Goal: Task Accomplishment & Management: Manage account settings

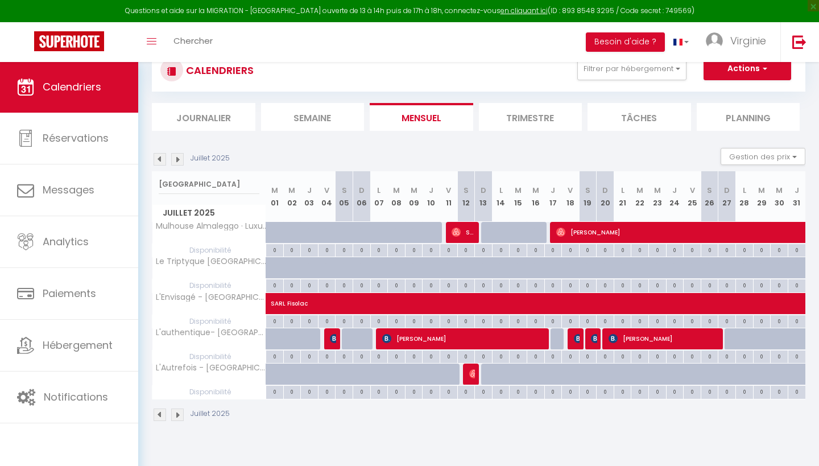
scroll to position [55, 0]
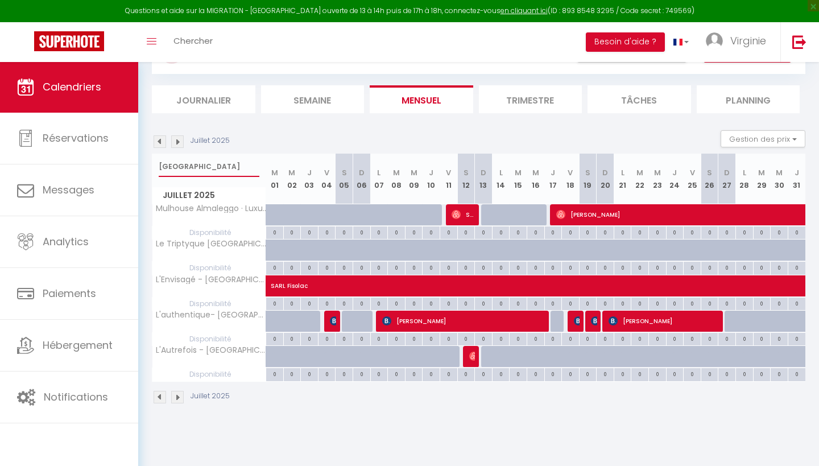
type input "[GEOGRAPHIC_DATA]"
click at [331, 321] on img at bounding box center [334, 320] width 9 height 9
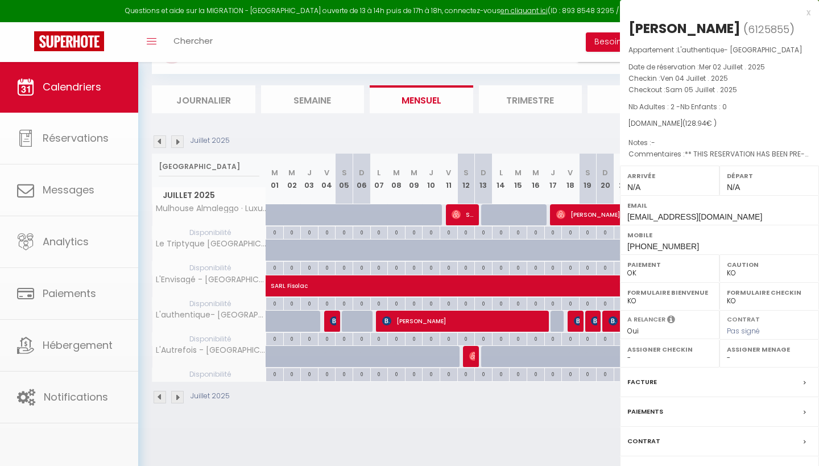
select select "46264"
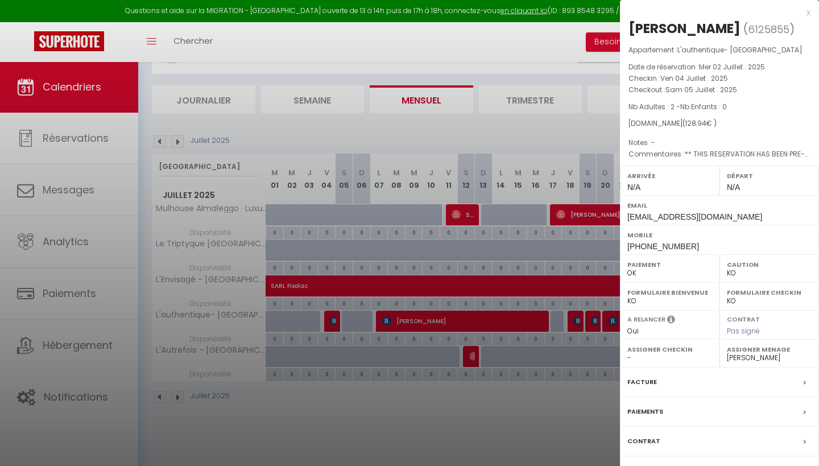
click at [643, 410] on label "Paiements" at bounding box center [646, 412] width 36 height 12
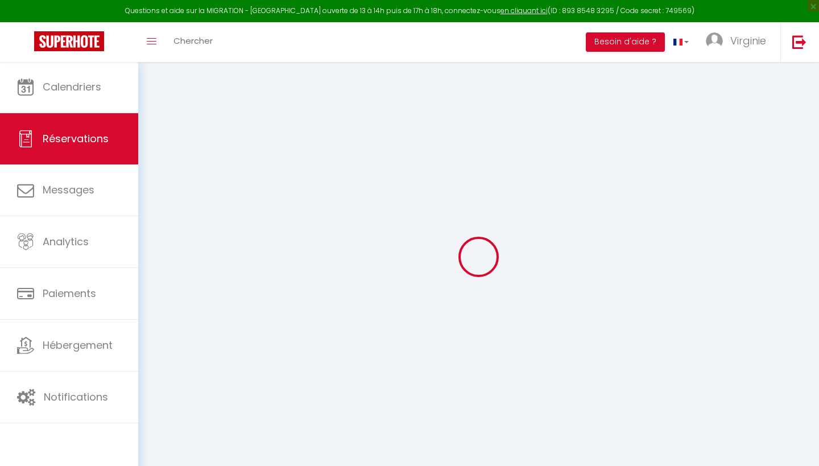
select select "0"
select select
checkbox input "false"
type textarea "** THIS RESERVATION HAS BEEN PRE-PAID ** BOOKING NOTE : Payment charge is EUR 1…"
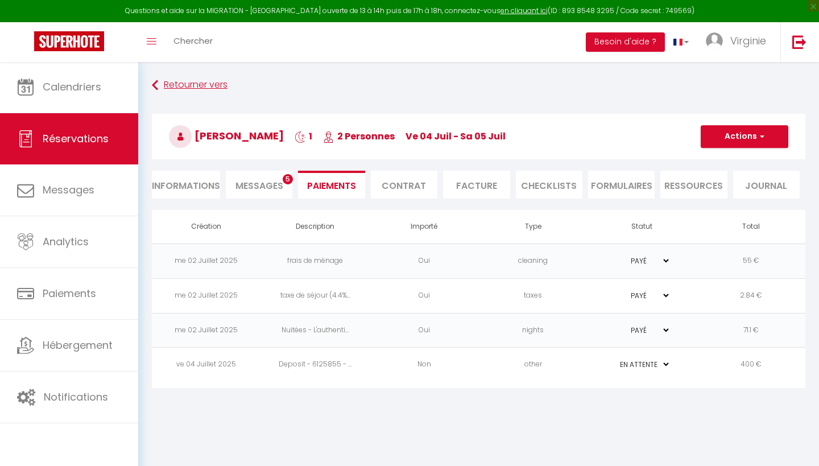
click at [182, 85] on link "Retourner vers" at bounding box center [479, 85] width 654 height 20
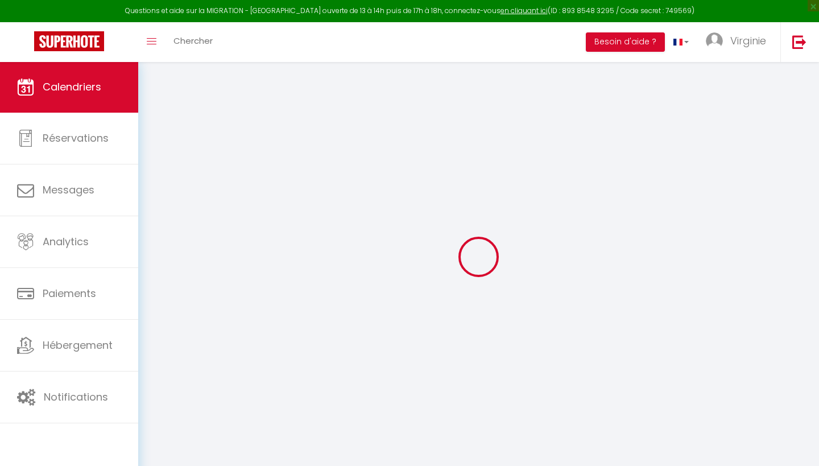
scroll to position [40, 0]
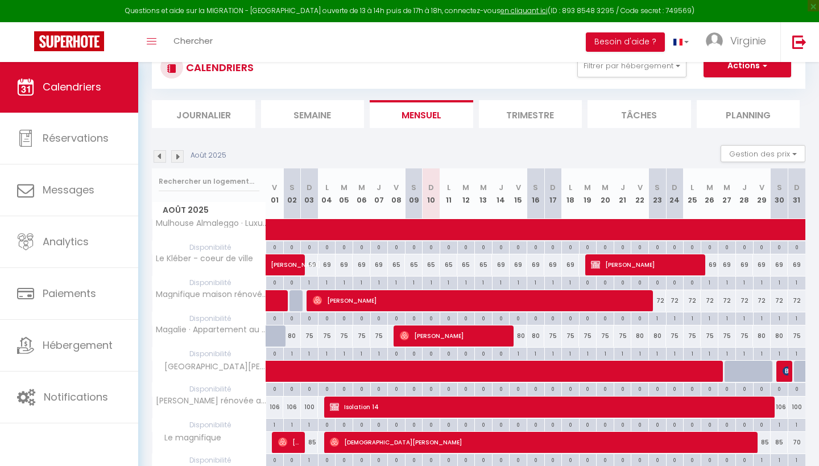
click at [162, 158] on img at bounding box center [160, 156] width 13 height 13
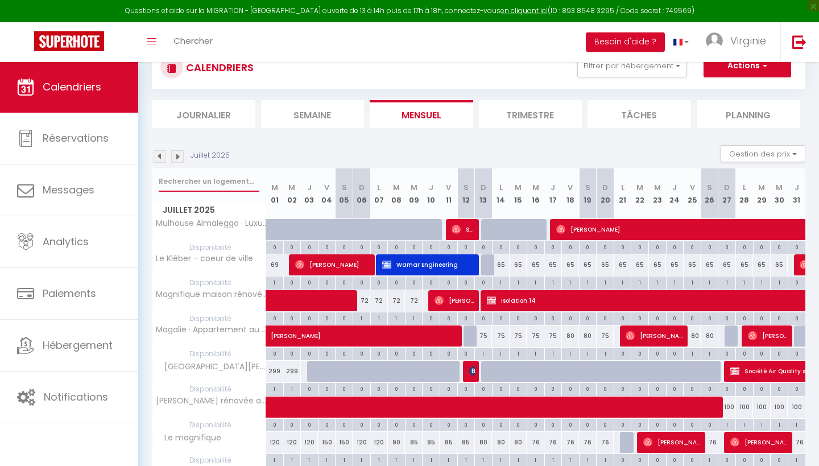
click at [201, 180] on input "text" at bounding box center [209, 181] width 101 height 20
type input "authentique"
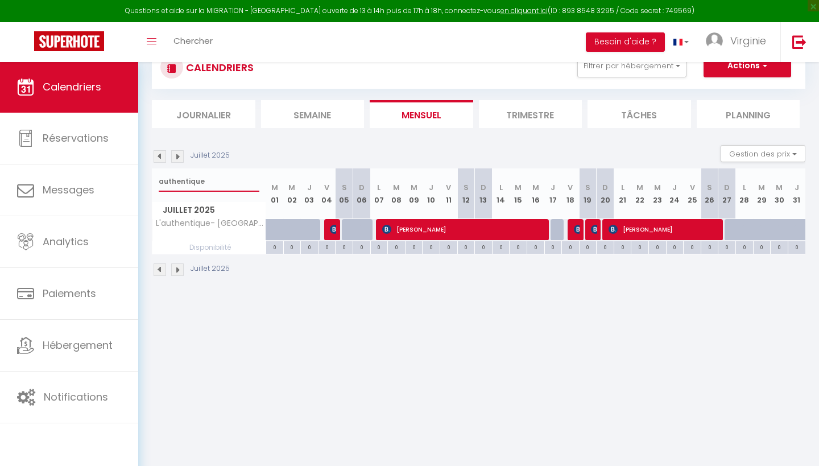
select select
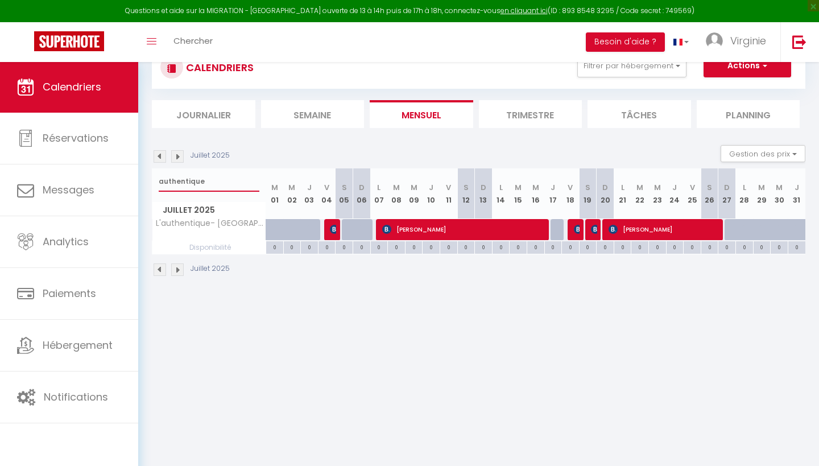
select select
type input "authentique"
click at [411, 226] on span "[PERSON_NAME]" at bounding box center [464, 229] width 164 height 22
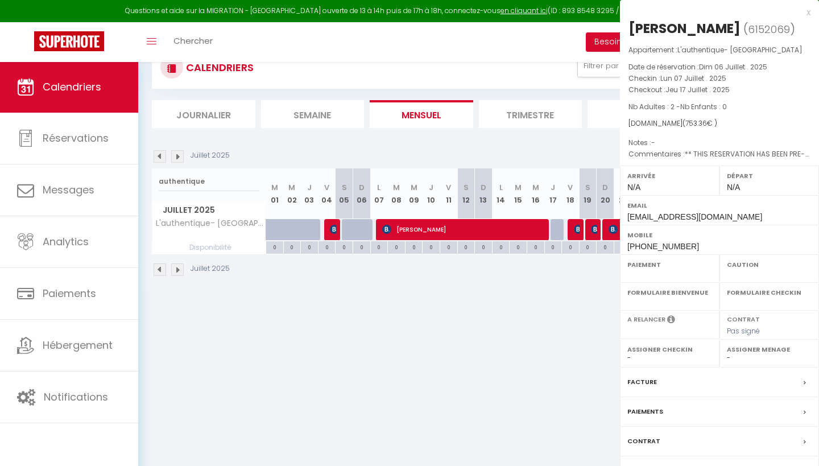
select select "OK"
select select "KO"
select select "0"
select select "1"
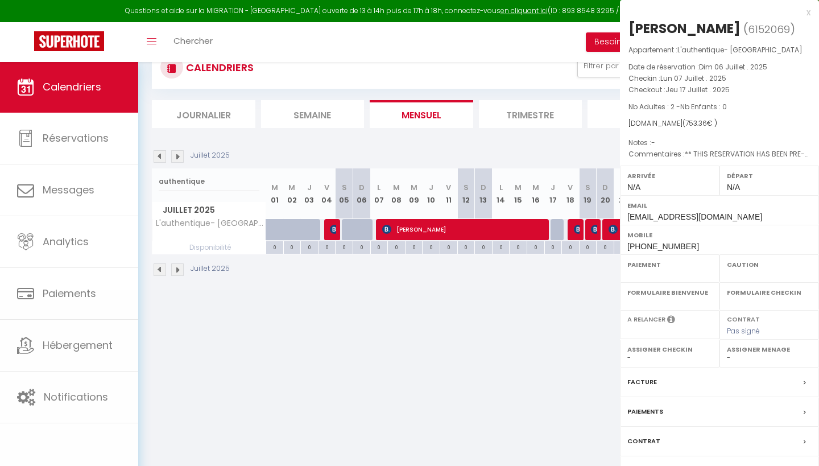
select select
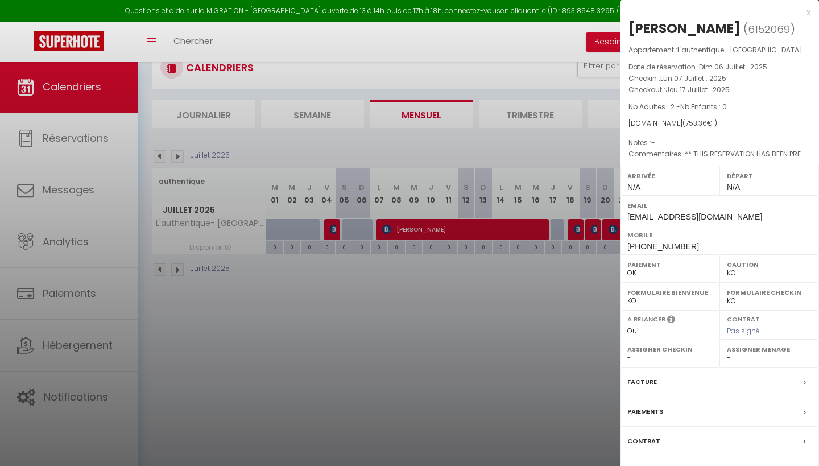
select select "46264"
click at [642, 407] on label "Paiements" at bounding box center [646, 412] width 36 height 12
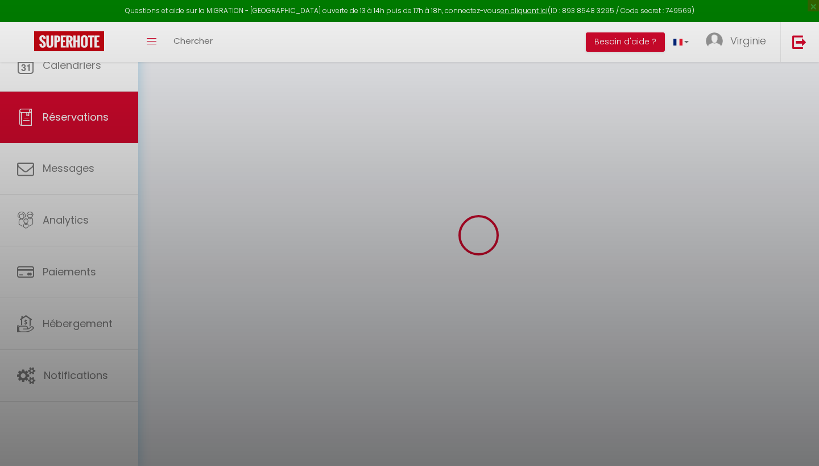
select select
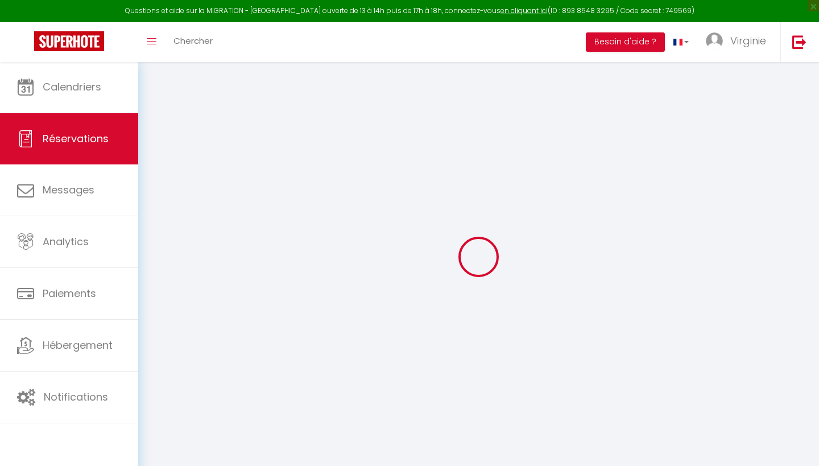
type input "kai"
type input "li"
type input "[EMAIL_ADDRESS][DOMAIN_NAME]"
type input "[PHONE_NUMBER]"
type input "."
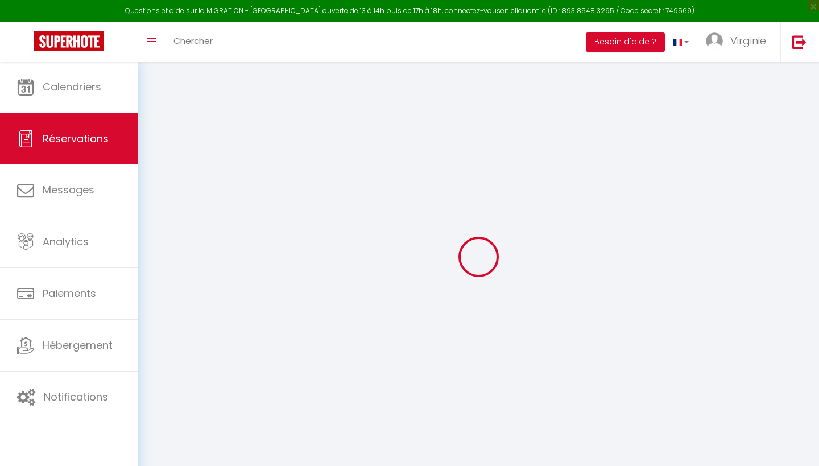
select select "CN"
type input "123.5"
type input "10.55"
select select "55555"
select select "1"
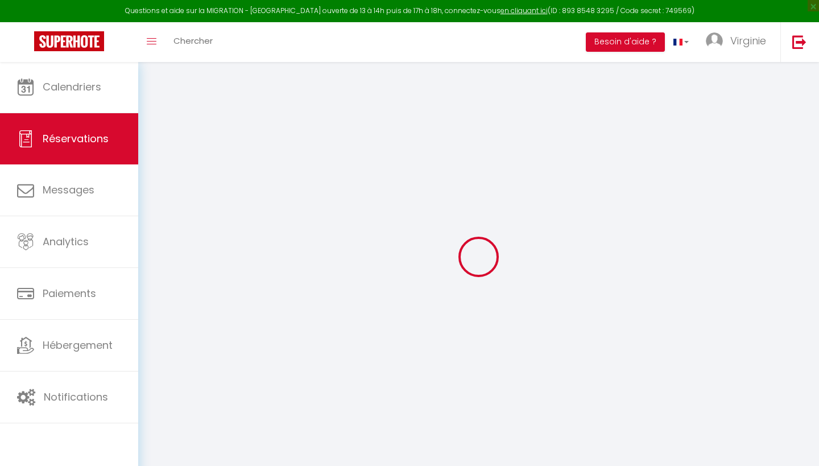
select select
type input "2"
select select "12"
select select "14"
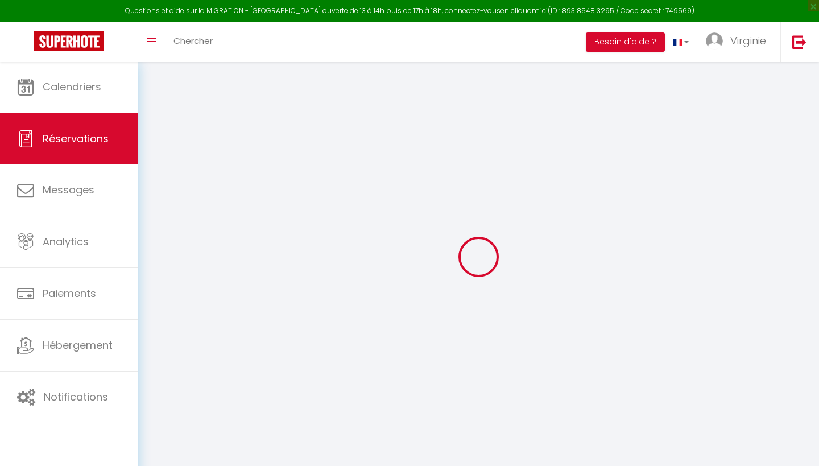
type input "671.5"
checkbox input "false"
type input "0"
select select "2"
type input "55"
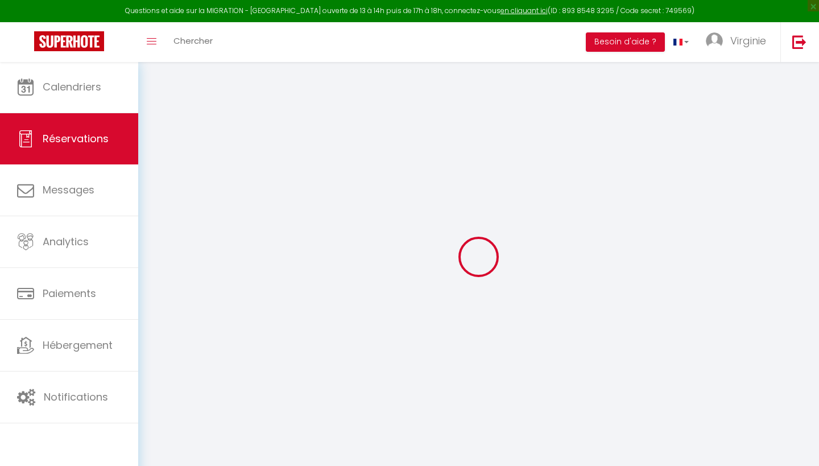
type input "0"
select select
checkbox input "false"
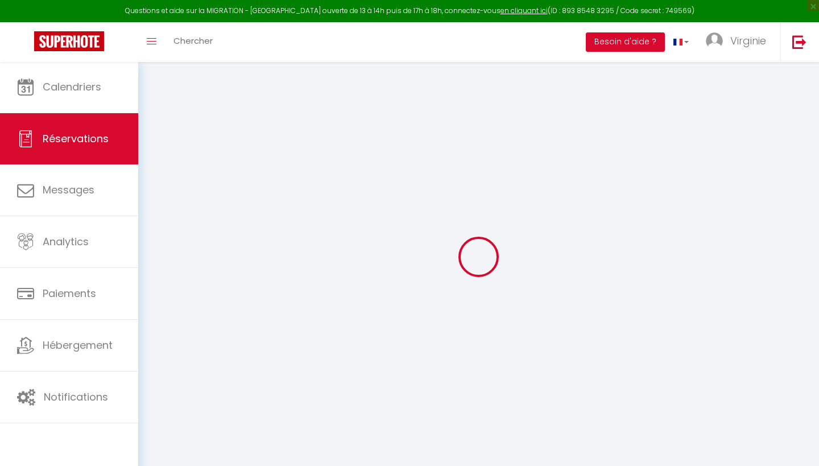
select select
checkbox input "false"
select select
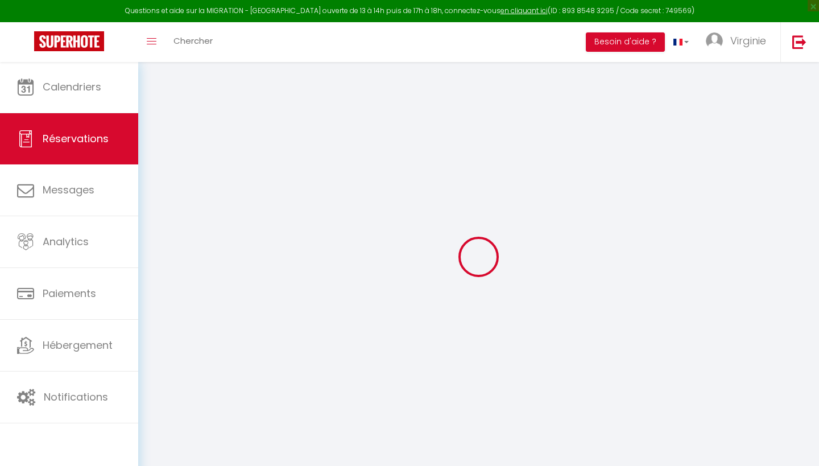
checkbox input "false"
select select
checkbox input "false"
type textarea "** THIS RESERVATION HAS BEEN PRE-PAID ** BOOKING NOTE : Payment charge is EUR 1…"
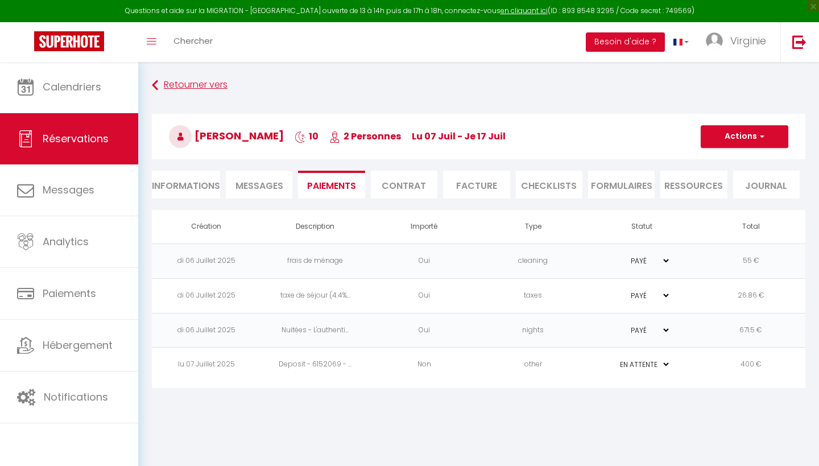
click at [211, 86] on link "Retourner vers" at bounding box center [479, 85] width 654 height 20
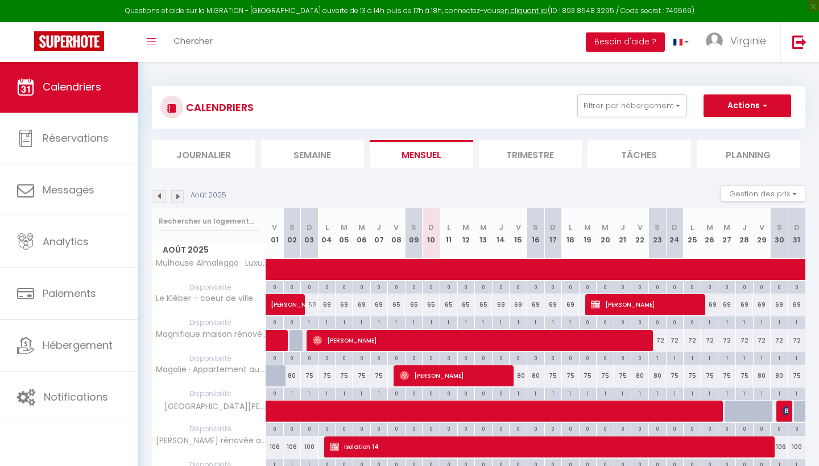
scroll to position [40, 0]
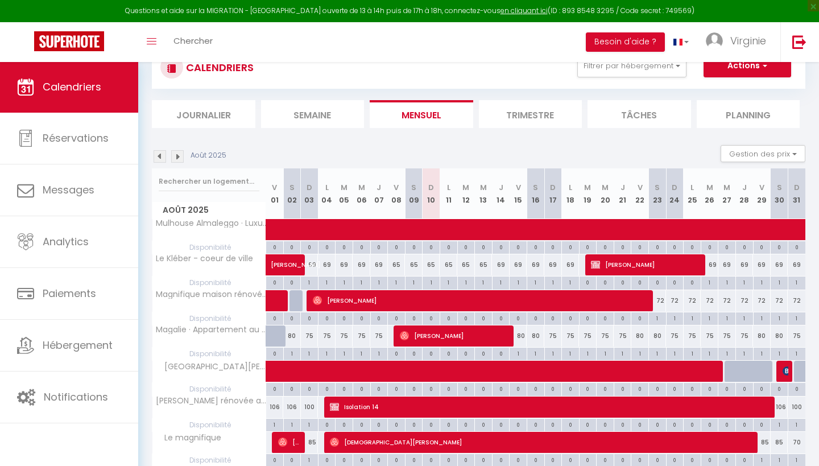
click at [163, 154] on img at bounding box center [160, 156] width 13 height 13
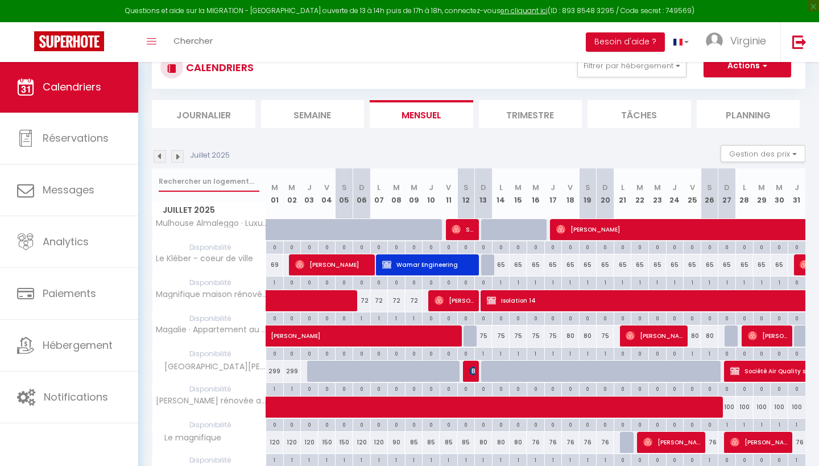
click at [195, 180] on input "text" at bounding box center [209, 181] width 101 height 20
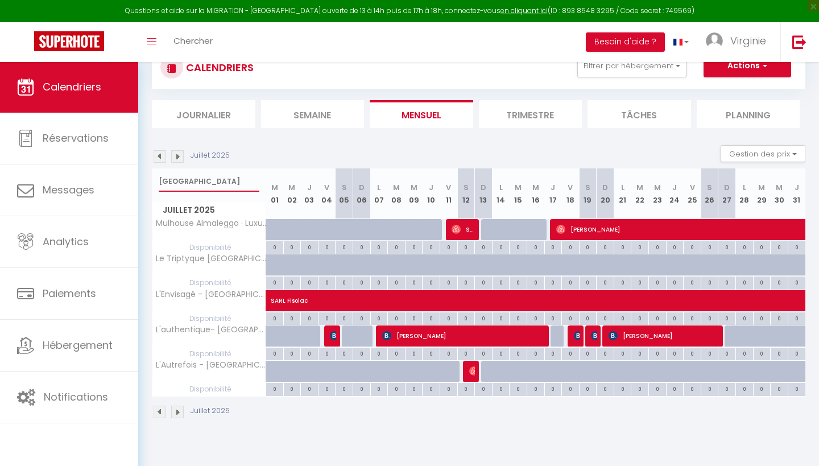
type input "[GEOGRAPHIC_DATA]"
select select
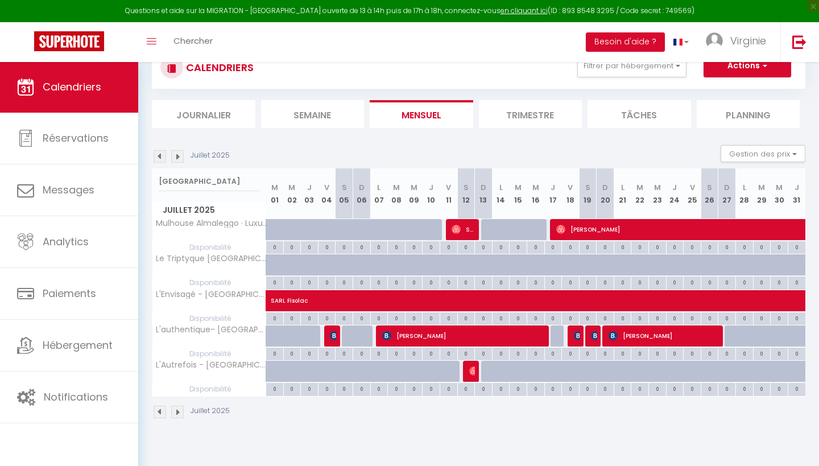
select select
drag, startPoint x: 199, startPoint y: 205, endPoint x: 579, endPoint y: 342, distance: 404.0
click at [579, 342] on span "[PERSON_NAME]" at bounding box center [577, 336] width 6 height 22
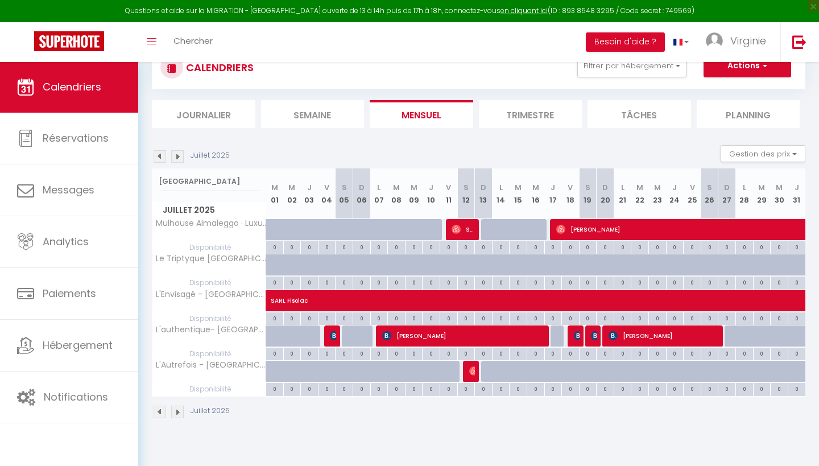
select select "OK"
select select "0"
select select "1"
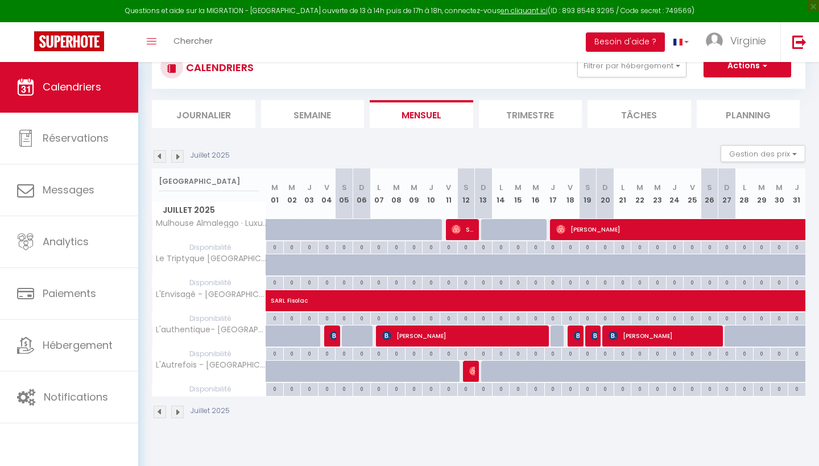
select select
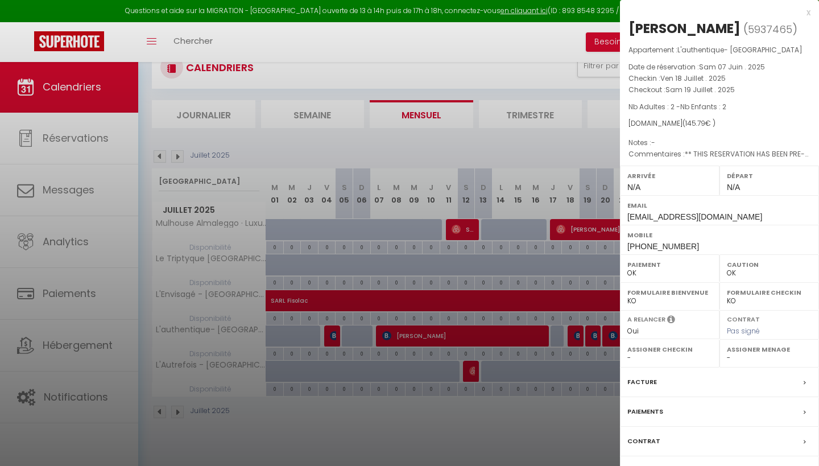
click at [646, 406] on label "Paiements" at bounding box center [646, 412] width 36 height 12
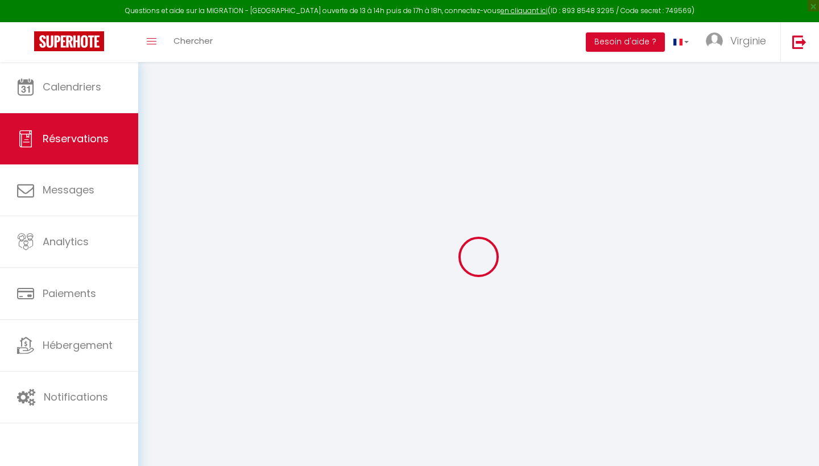
select select
checkbox input "false"
select select
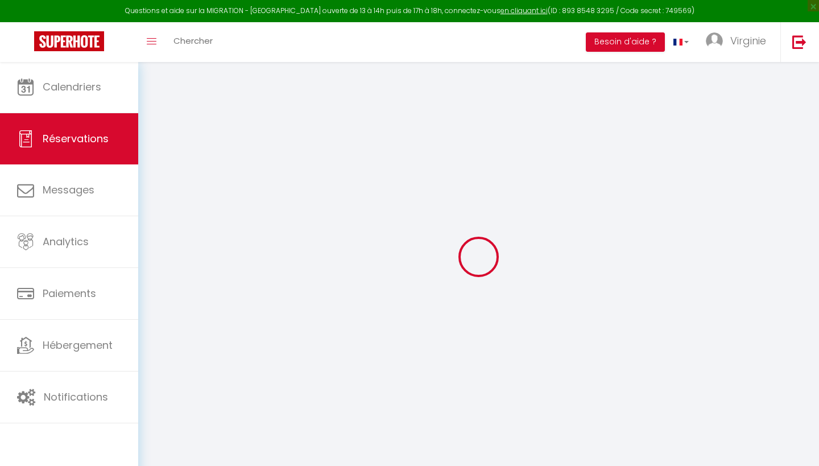
checkbox input "false"
type textarea "** THIS RESERVATION HAS BEEN PRE-PAID ** Reservation has a cancellation grace p…"
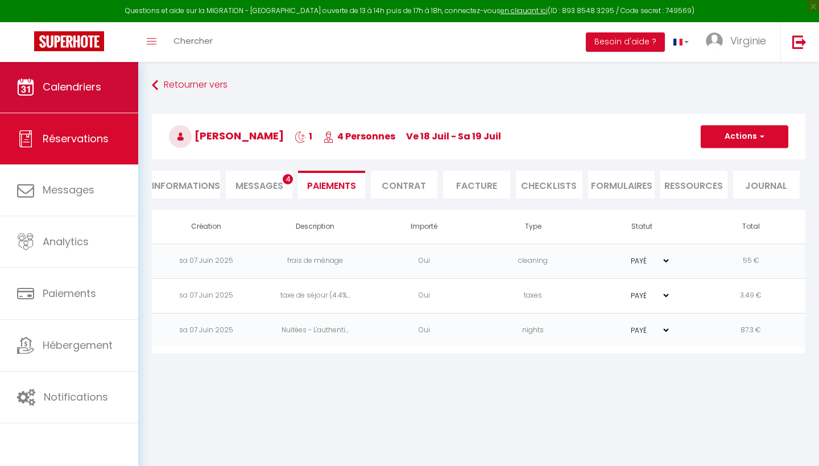
click at [67, 93] on span "Calendriers" at bounding box center [72, 87] width 59 height 14
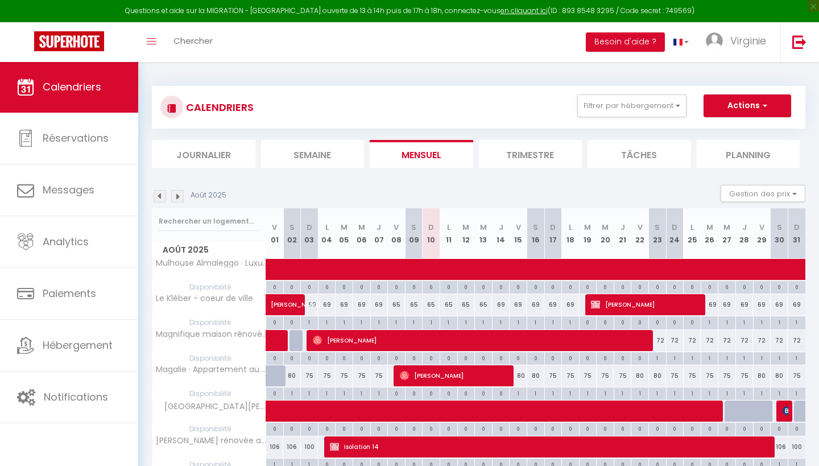
click at [163, 195] on img at bounding box center [160, 196] width 13 height 13
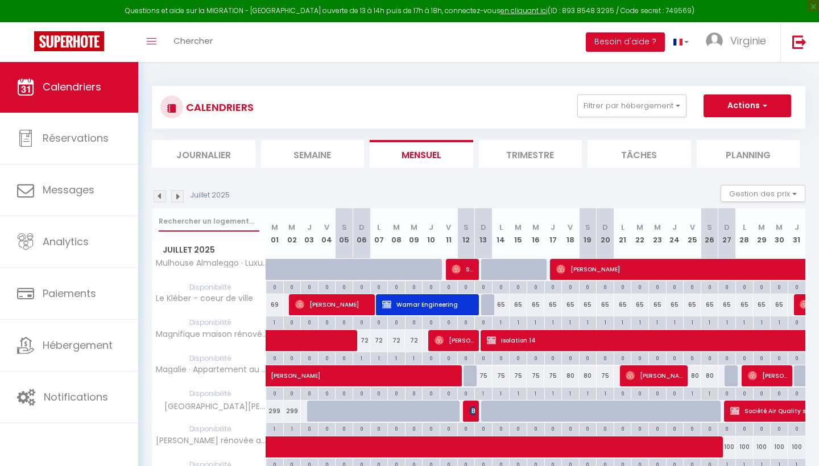
click at [216, 218] on input "text" at bounding box center [209, 221] width 101 height 20
click at [205, 225] on input "text" at bounding box center [209, 221] width 101 height 20
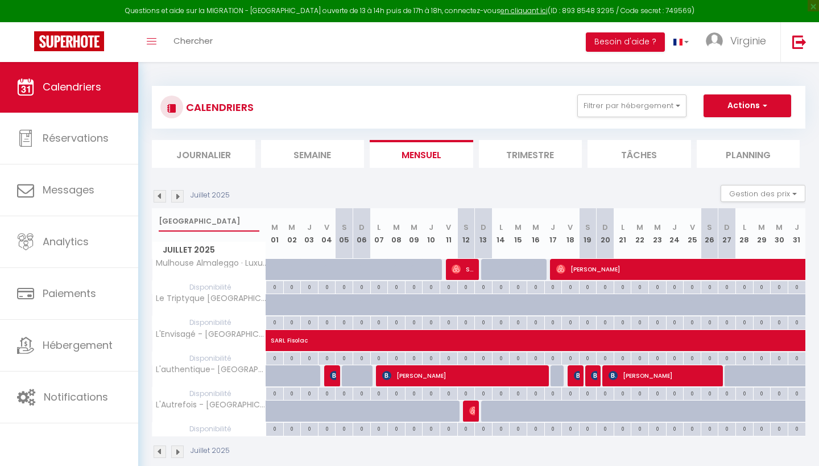
type input "[GEOGRAPHIC_DATA]"
click at [593, 373] on img at bounding box center [595, 375] width 9 height 9
select select "OK"
select select "KO"
select select "0"
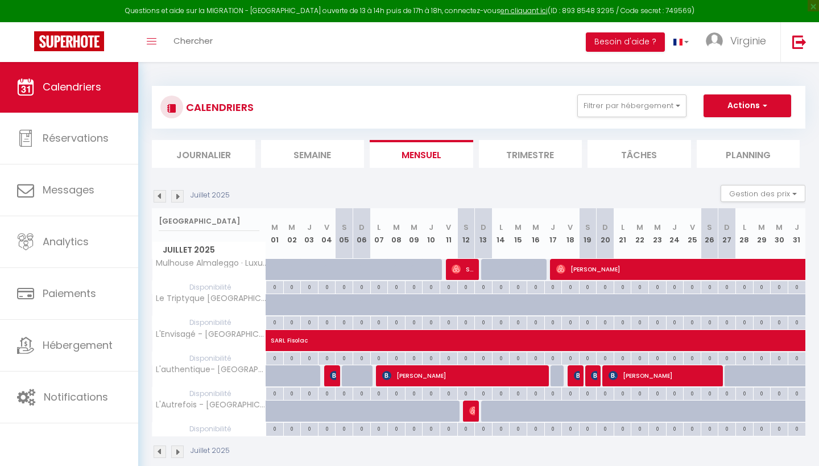
select select "0"
select select "1"
select select
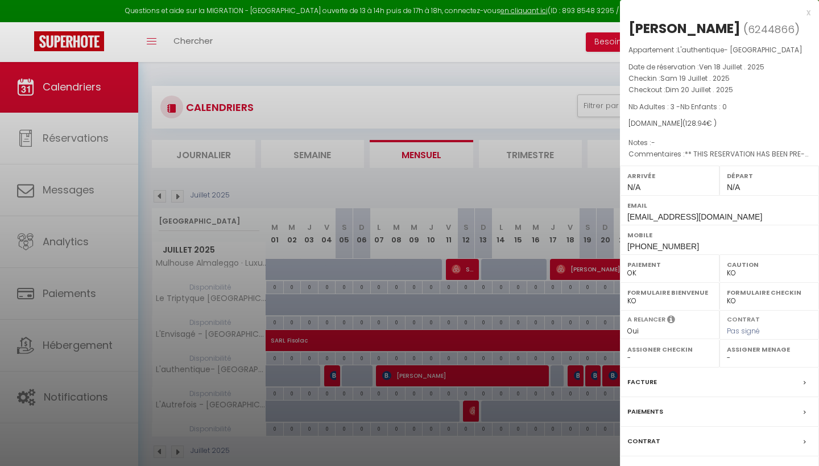
select select "46264"
click at [646, 406] on label "Paiements" at bounding box center [646, 412] width 36 height 12
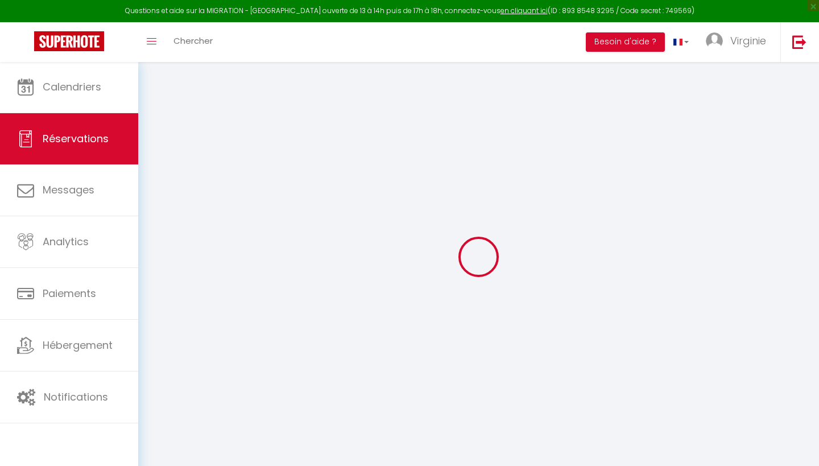
type input "[PERSON_NAME]"
type input "Tesic"
type input "[EMAIL_ADDRESS][DOMAIN_NAME]"
type input "[PHONE_NUMBER]"
select select "GB"
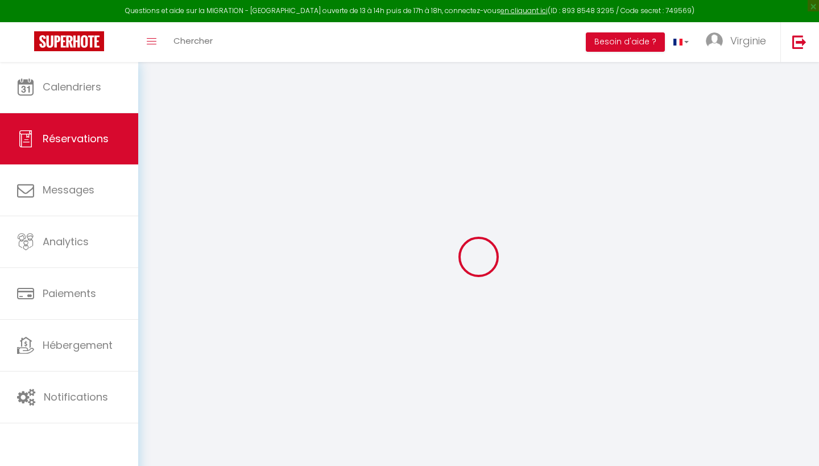
type input "21.44"
type input "1.81"
select select "55555"
select select "1"
select select
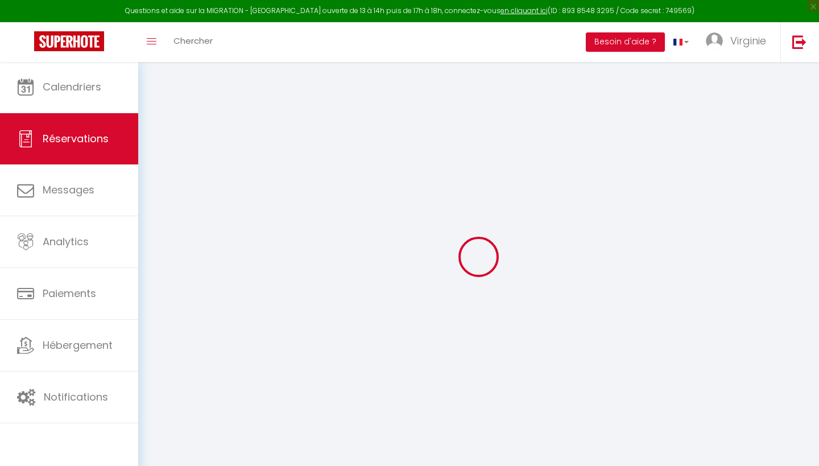
select select
type input "3"
select select "12"
select select "14"
type input "71.1"
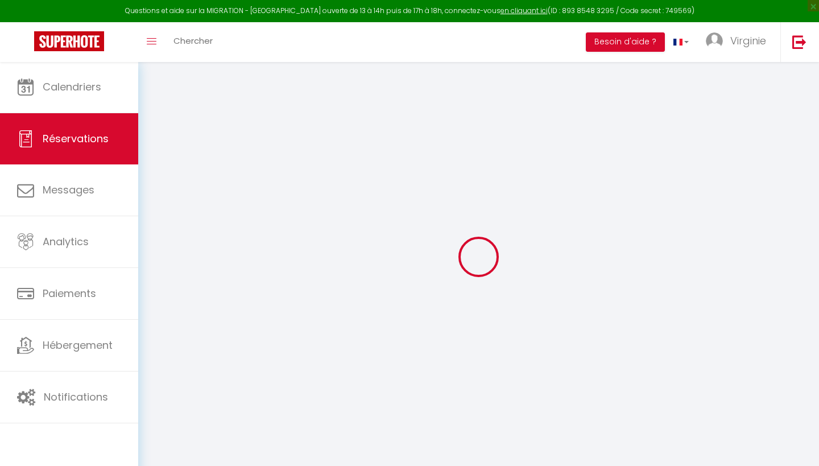
checkbox input "false"
type input "0"
select select "2"
type input "55"
type input "0"
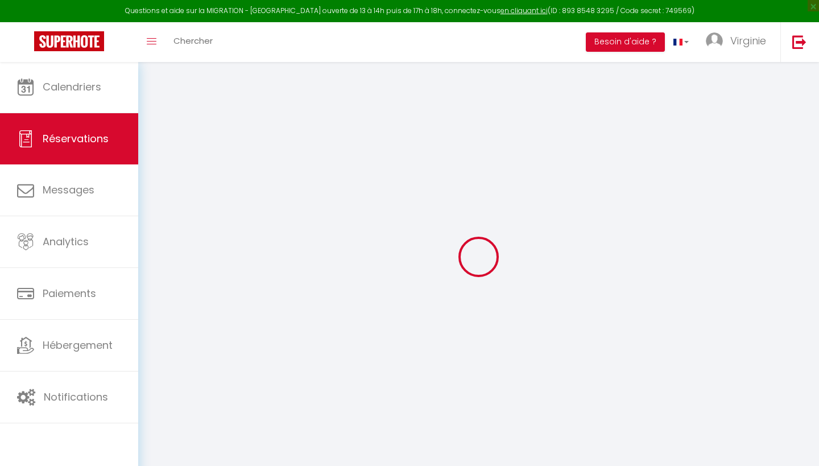
type input "0"
select select
checkbox input "false"
select select
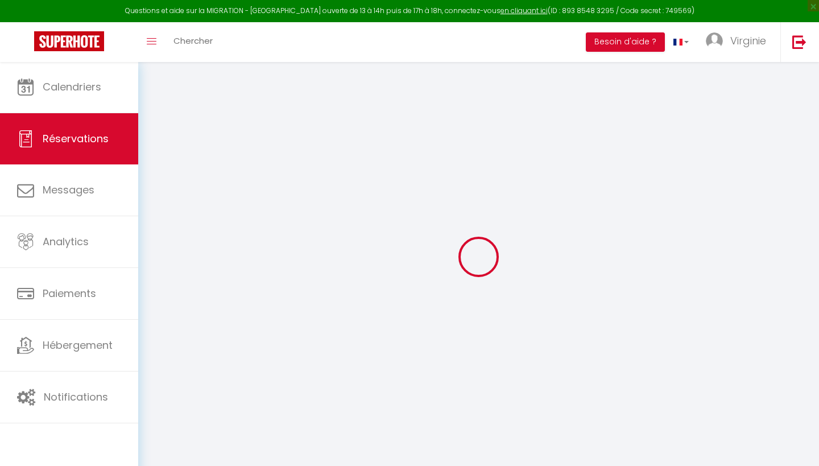
select select
checkbox input "false"
select select
checkbox input "false"
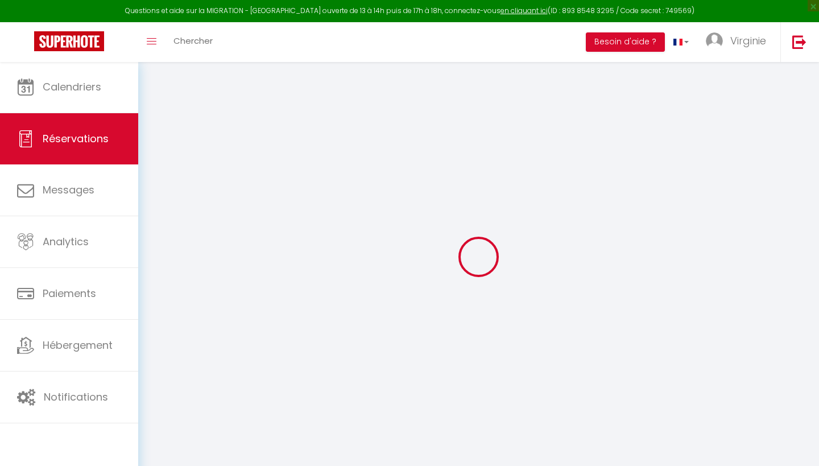
type textarea "** THIS RESERVATION HAS BEEN PRE-PAID ** Approximate time of arrival: between 1…"
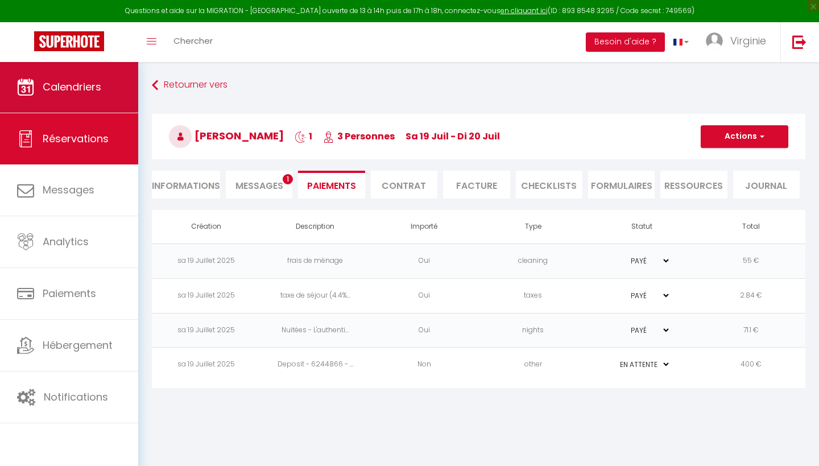
click at [86, 79] on link "Calendriers" at bounding box center [69, 86] width 138 height 51
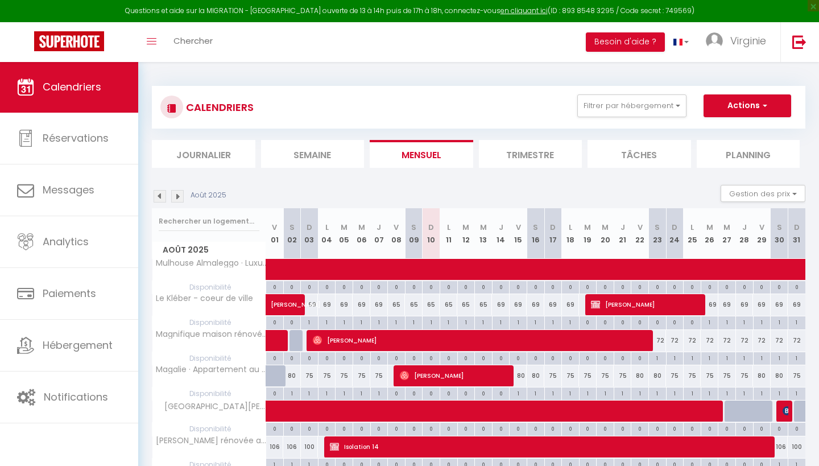
click at [155, 199] on img at bounding box center [160, 196] width 13 height 13
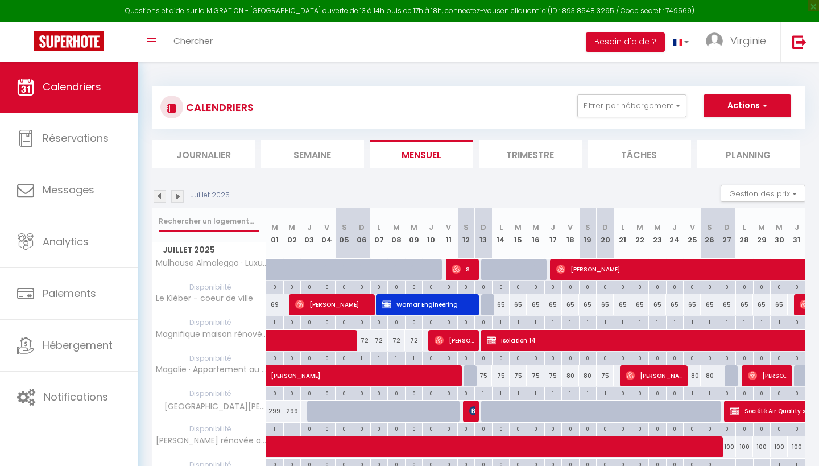
click at [199, 223] on input "text" at bounding box center [209, 221] width 101 height 20
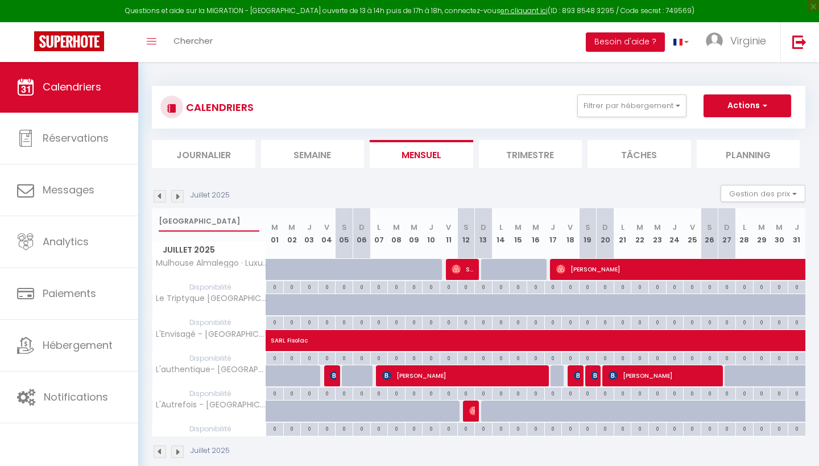
type input "[GEOGRAPHIC_DATA]"
click at [637, 370] on span "[PERSON_NAME]" at bounding box center [665, 376] width 112 height 22
select select "OK"
select select "KO"
select select "0"
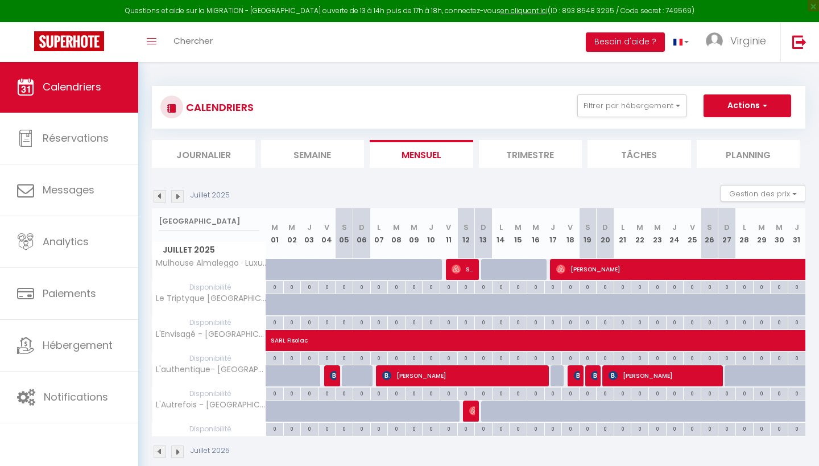
select select "0"
select select "1"
select select
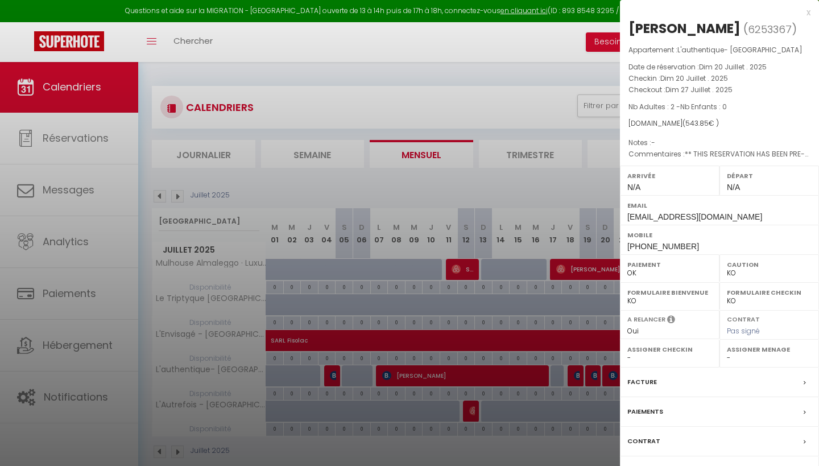
select select "46264"
click at [642, 412] on label "Paiements" at bounding box center [646, 412] width 36 height 12
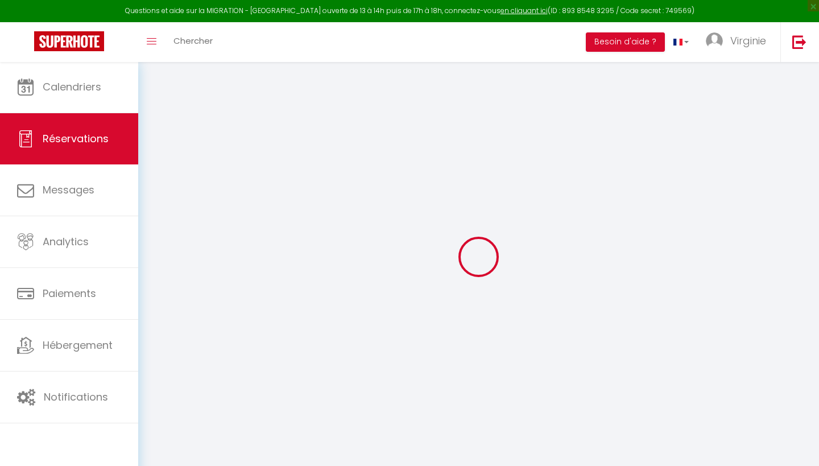
select select "0"
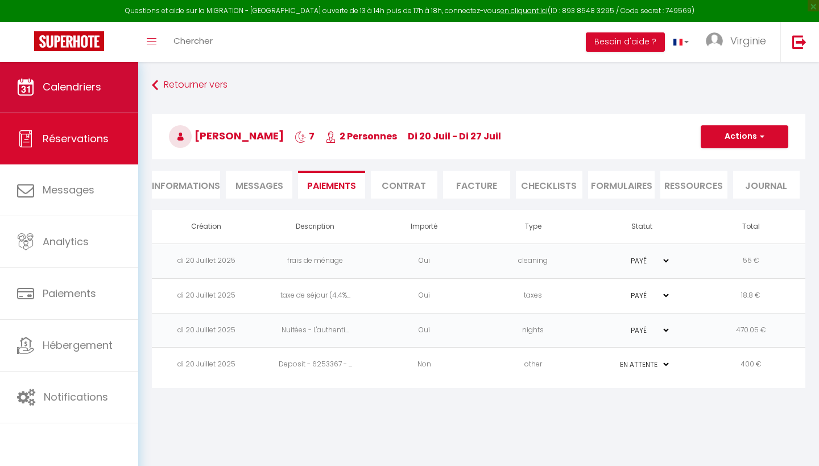
click at [71, 79] on link "Calendriers" at bounding box center [69, 86] width 138 height 51
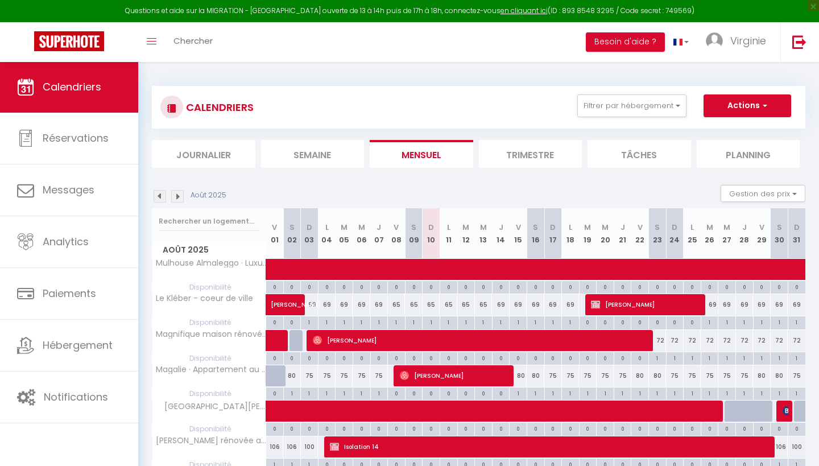
click at [162, 193] on img at bounding box center [160, 196] width 13 height 13
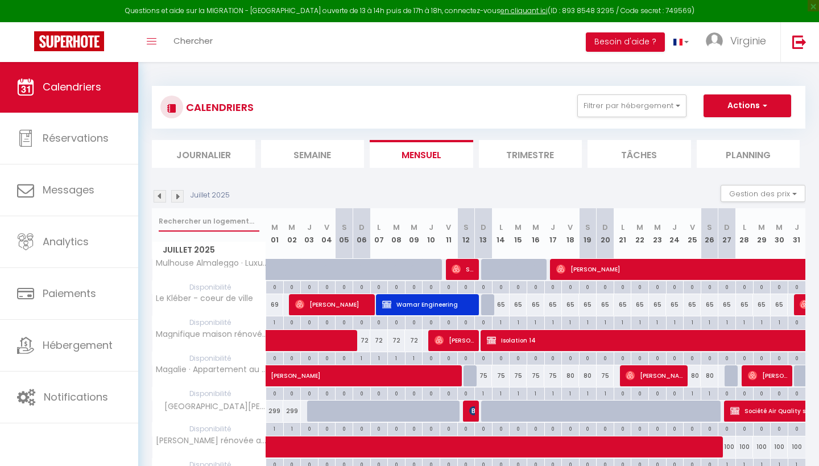
click at [183, 221] on input "text" at bounding box center [209, 221] width 101 height 20
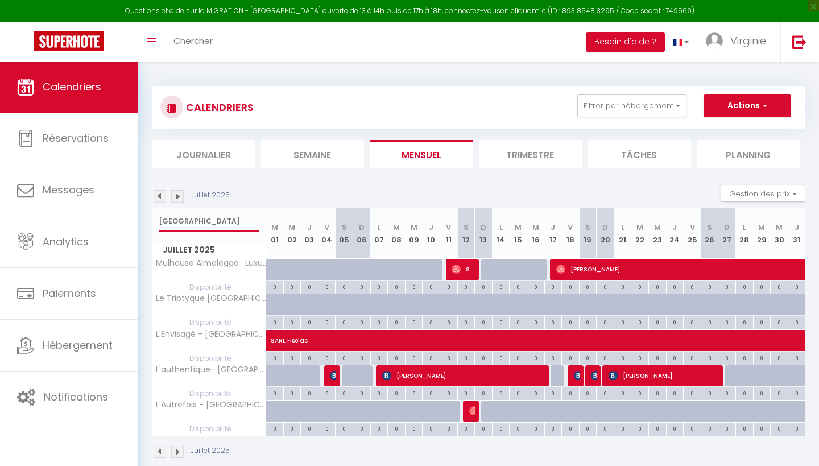
type input "[GEOGRAPHIC_DATA]"
click at [470, 338] on span "SARL Fisolac" at bounding box center [729, 335] width 916 height 22
select select "KO"
select select "0"
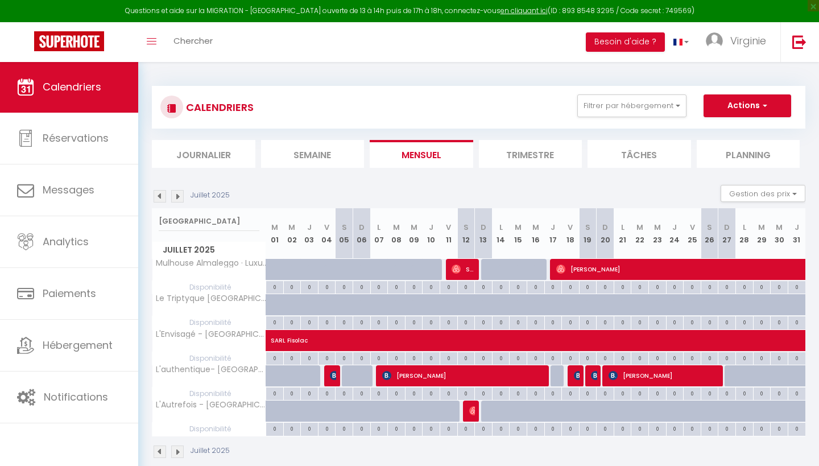
select select "0"
select select "1"
select select
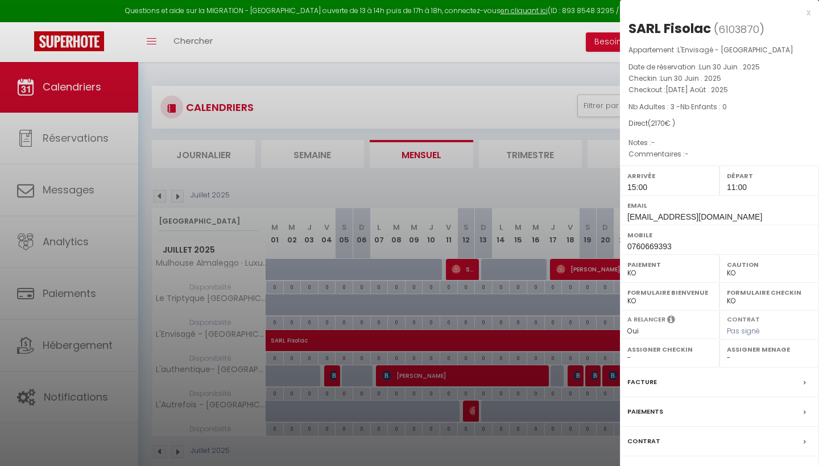
select select "46264"
click at [809, 13] on div "x" at bounding box center [715, 13] width 191 height 14
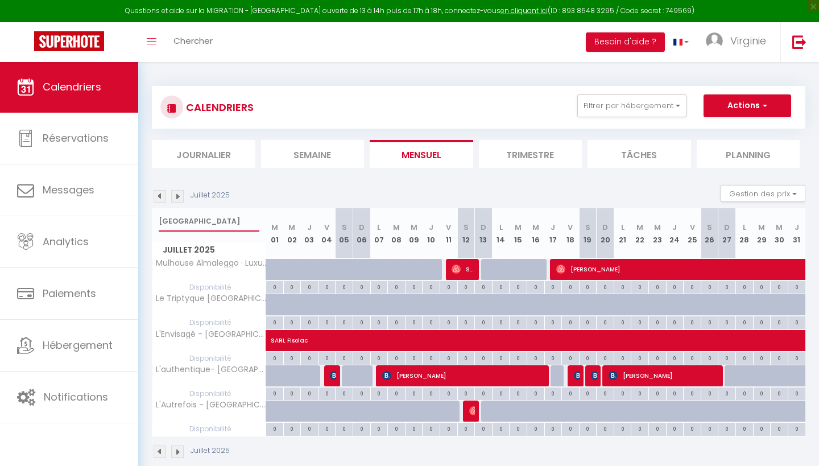
click at [204, 218] on input "[GEOGRAPHIC_DATA]" at bounding box center [209, 221] width 101 height 20
type input "m"
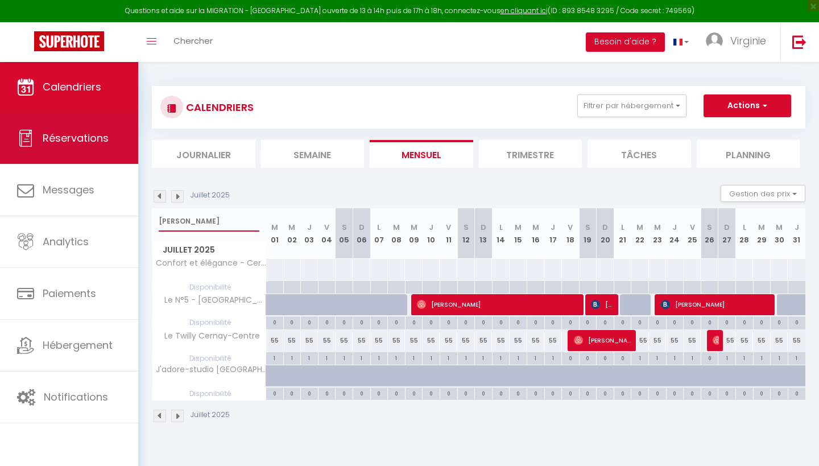
type input "[PERSON_NAME]"
click at [78, 142] on span "Réservations" at bounding box center [76, 138] width 66 height 14
select select "not_cancelled"
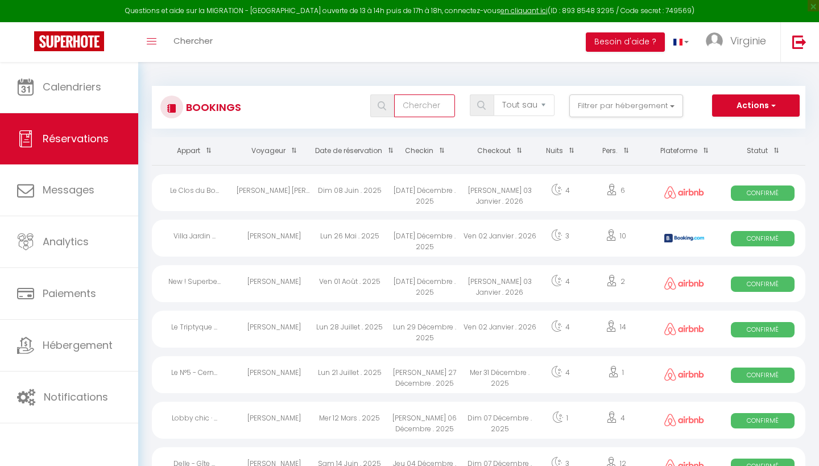
click at [413, 111] on input "text" at bounding box center [424, 105] width 61 height 23
type input "fisolac"
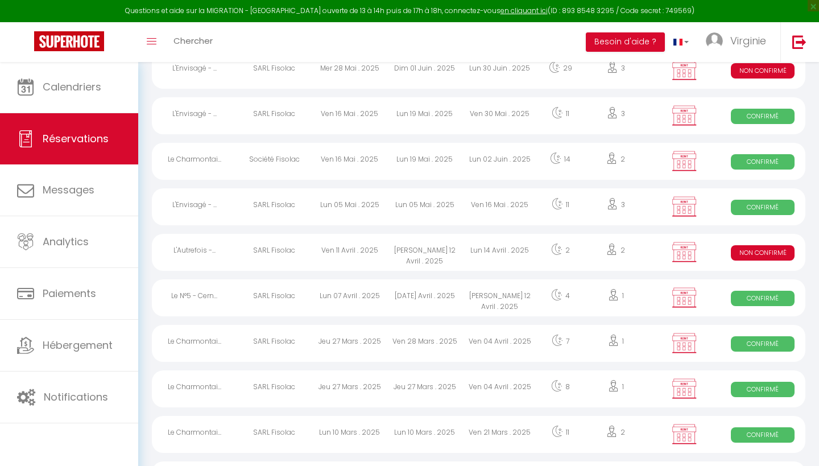
scroll to position [336, 0]
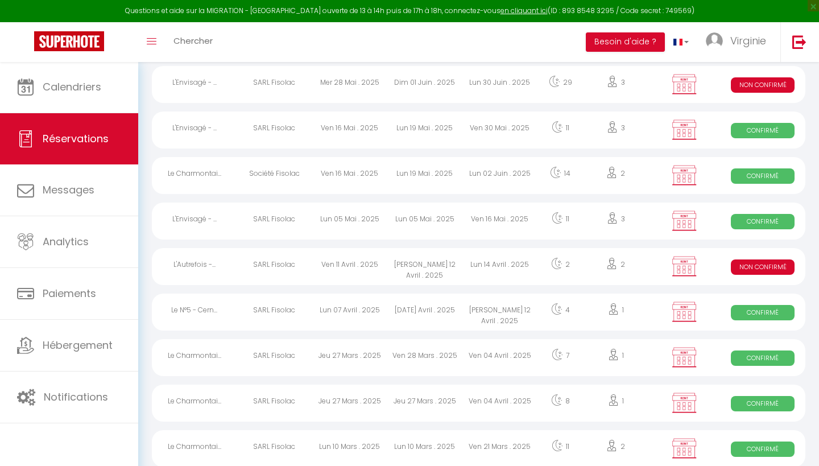
click at [439, 262] on div "[PERSON_NAME] 12 Avril . 2025" at bounding box center [424, 266] width 75 height 37
select select "KO"
select select "0"
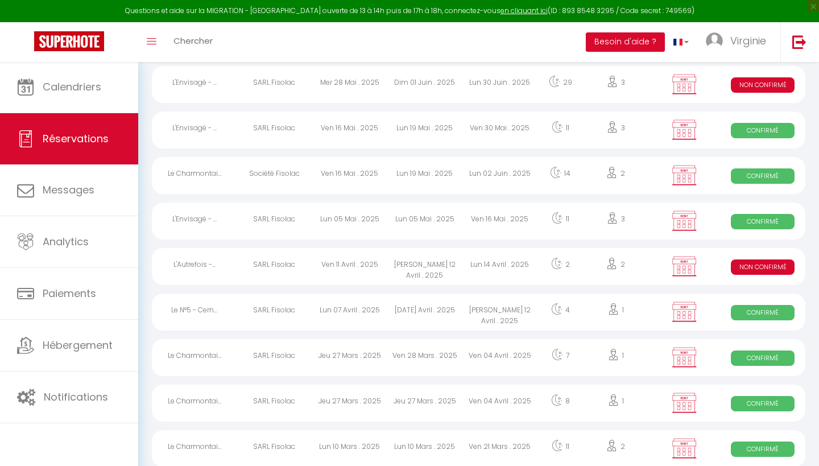
select select "1"
select select
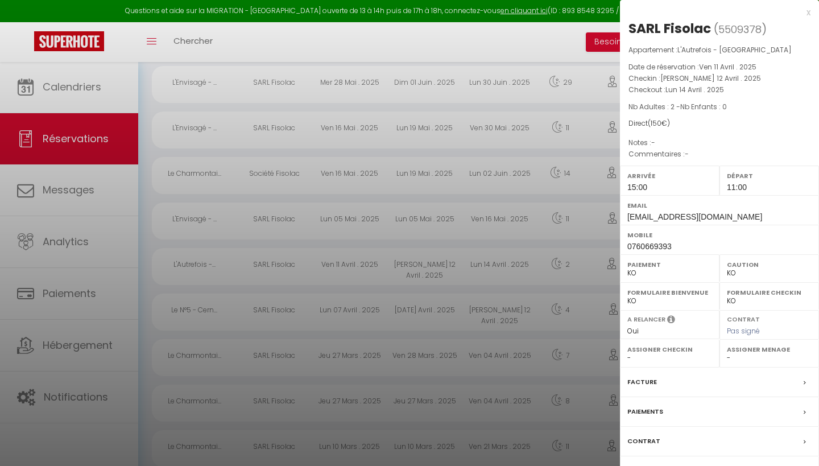
click at [653, 410] on label "Paiements" at bounding box center [646, 412] width 36 height 12
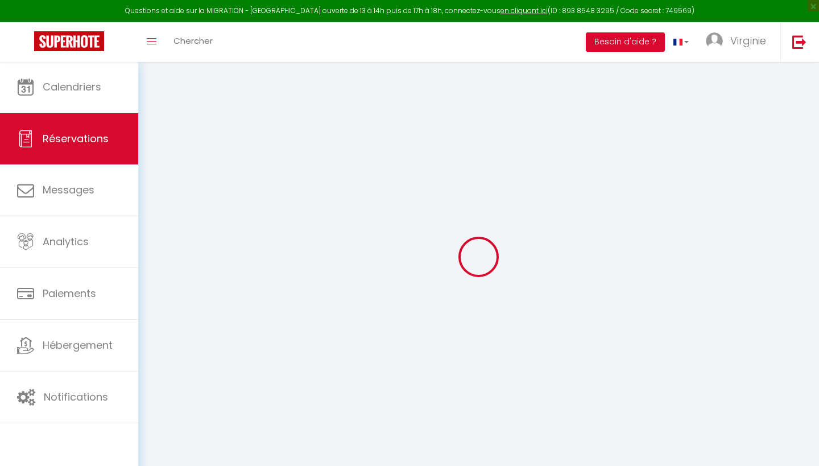
type input "SARL"
type input "Fisolac"
type input "[EMAIL_ADDRESS][DOMAIN_NAME]"
type input "[PERSON_NAME][EMAIL_ADDRESS][DOMAIN_NAME]"
type input "0760669393"
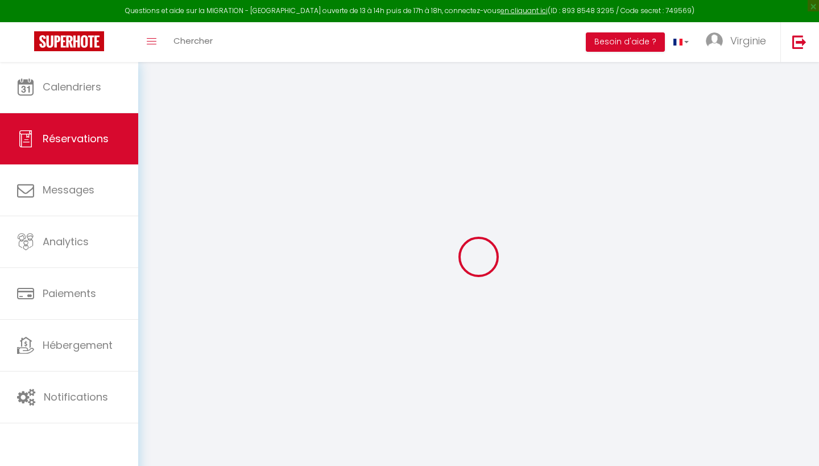
select select "FR"
select select "59460"
select select "2"
type input "[PERSON_NAME] 12 Avril 2025"
select select
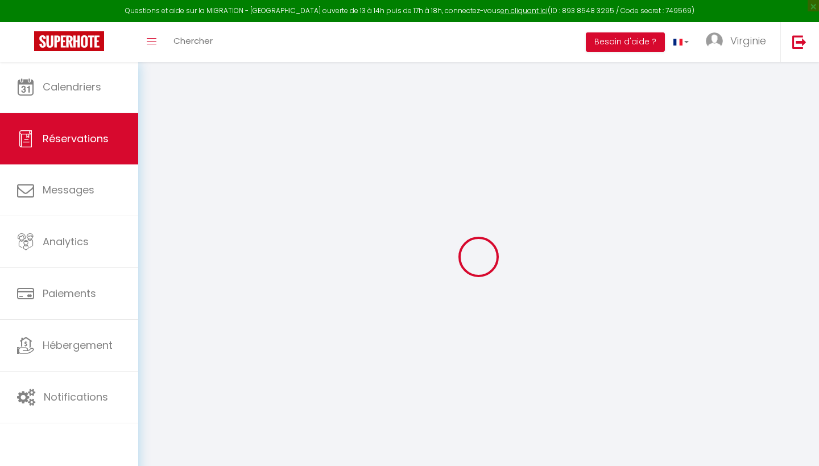
type input "Lun 14 Avril 2025"
select select
type input "2"
select select "10"
select select
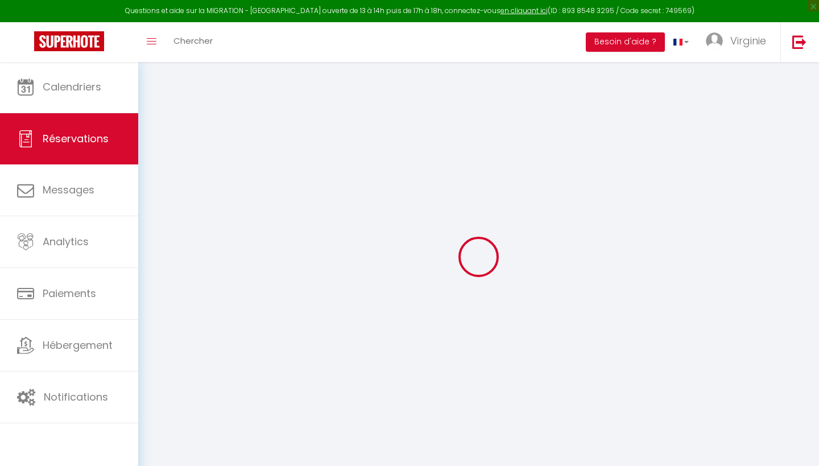
type input "55"
type input "0"
select select
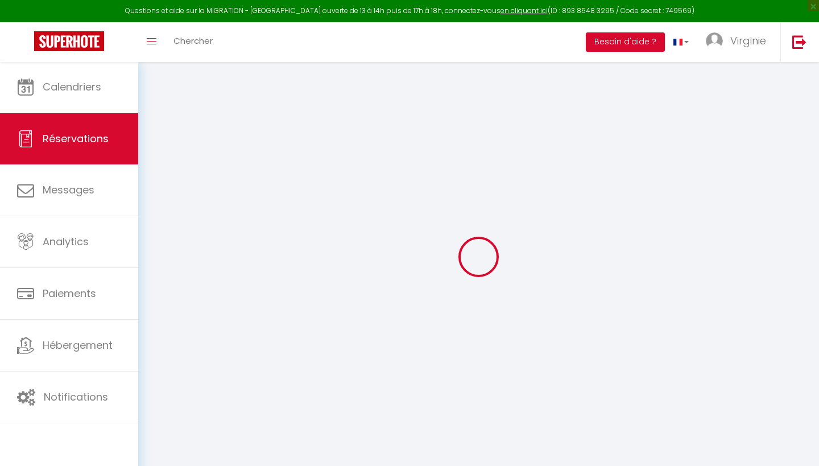
select select "14"
select select
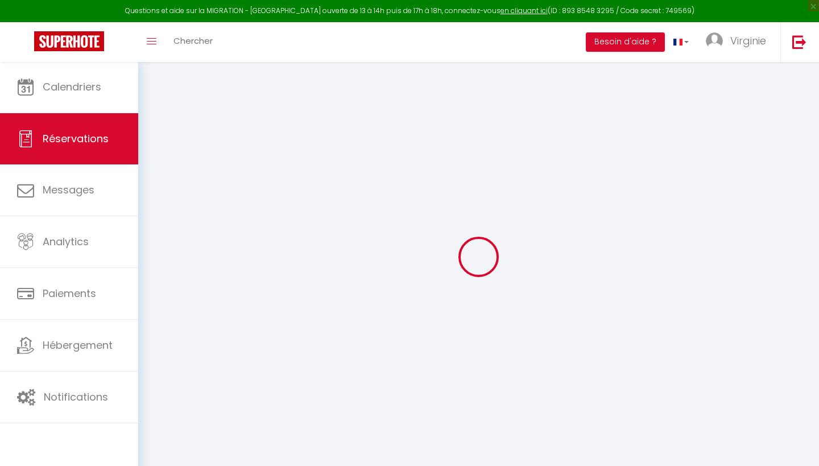
checkbox input "false"
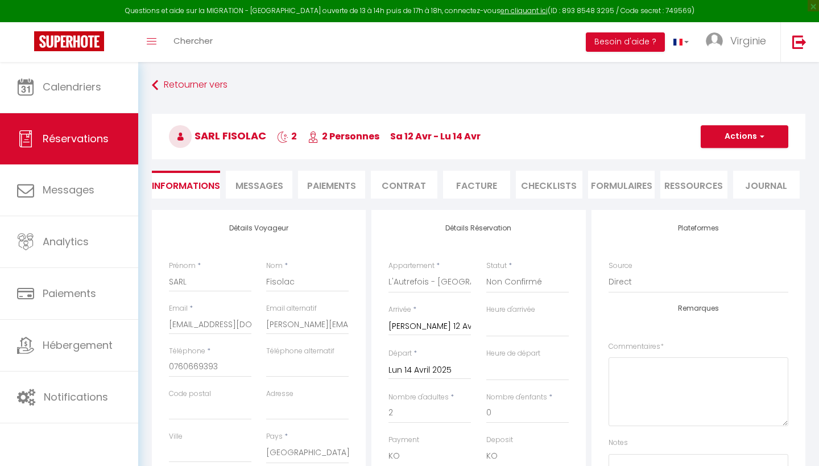
type input "55"
type input "6.64"
select select
select select "15:00"
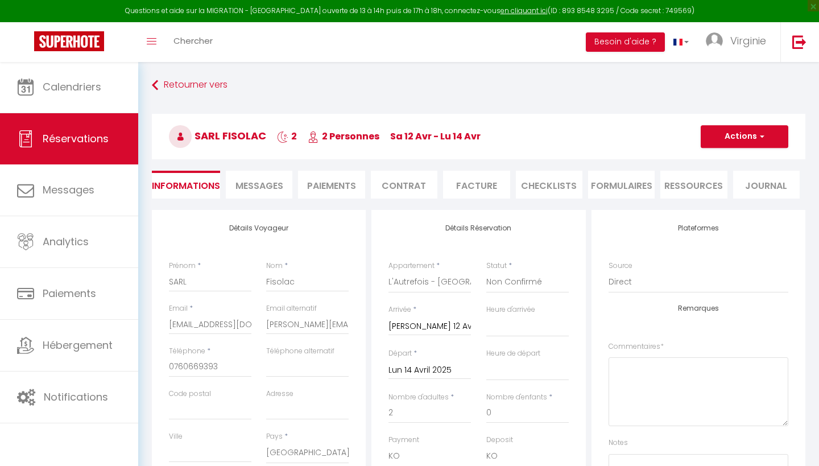
select select "11:00"
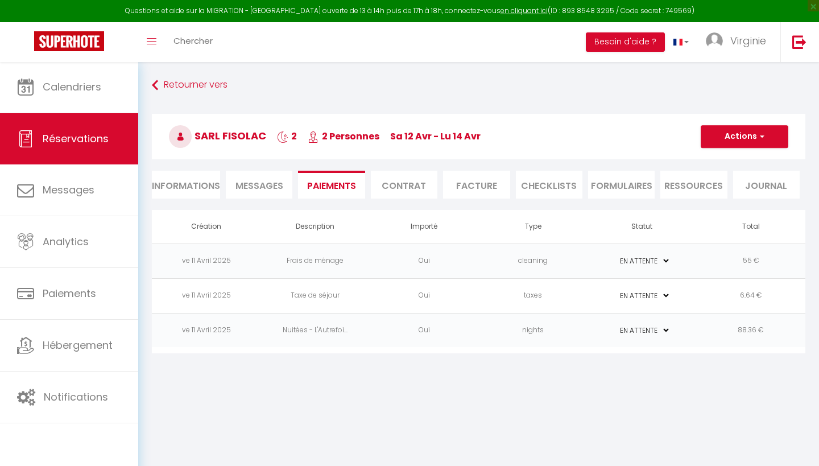
click at [193, 183] on li "Informations" at bounding box center [186, 185] width 68 height 28
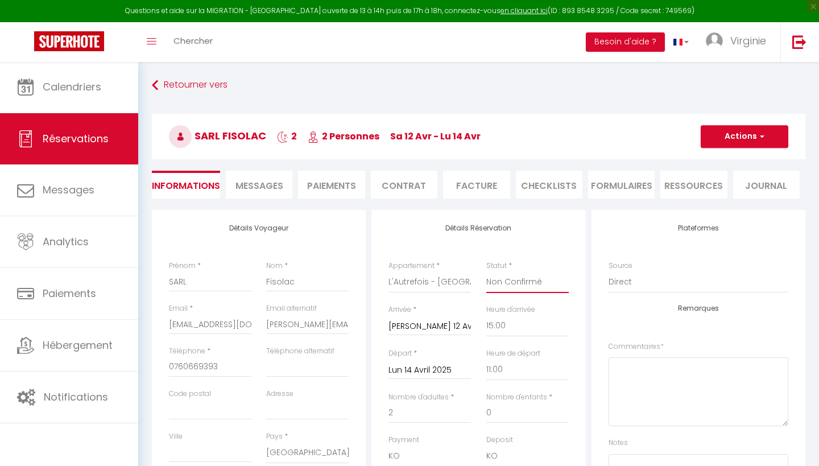
select select "1"
checkbox input "false"
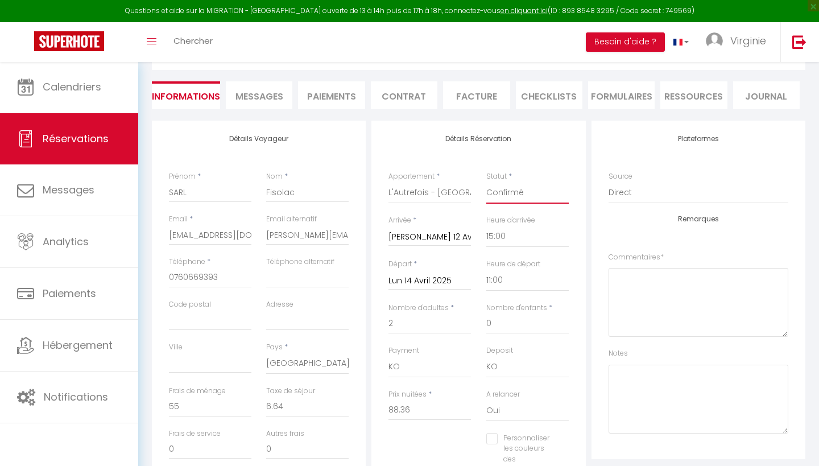
scroll to position [90, 0]
select select "12"
checkbox input "false"
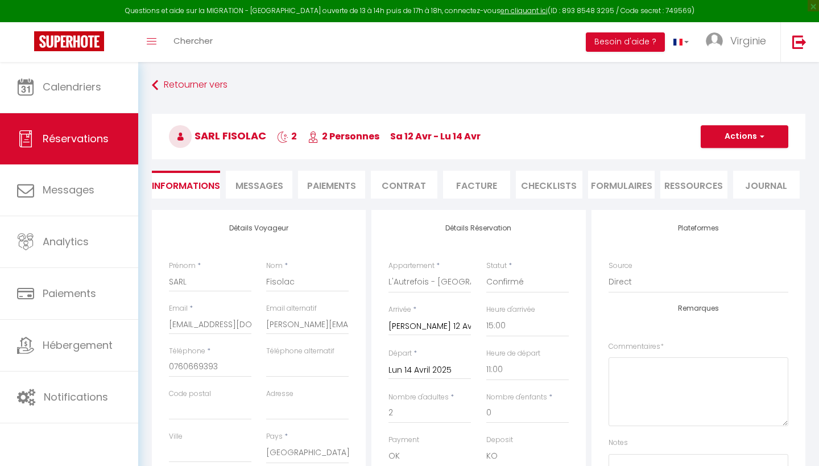
scroll to position [0, 0]
click at [739, 141] on button "Actions" at bounding box center [745, 136] width 88 height 23
click at [727, 160] on link "Enregistrer" at bounding box center [733, 161] width 90 height 15
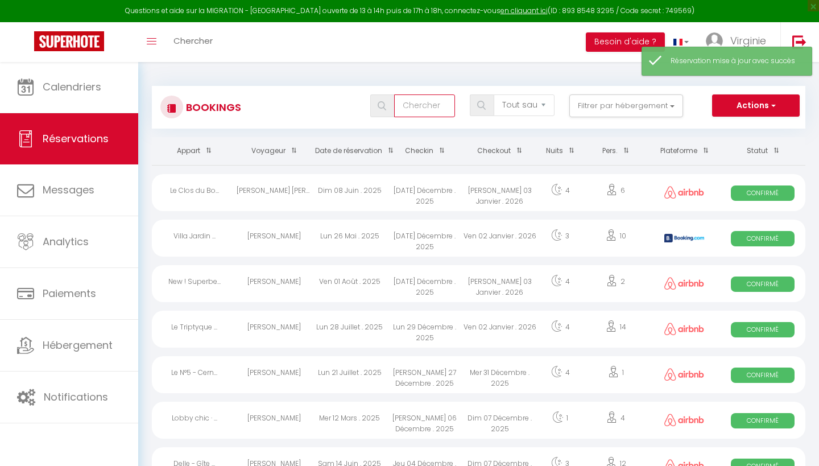
click at [430, 106] on input "text" at bounding box center [424, 105] width 61 height 23
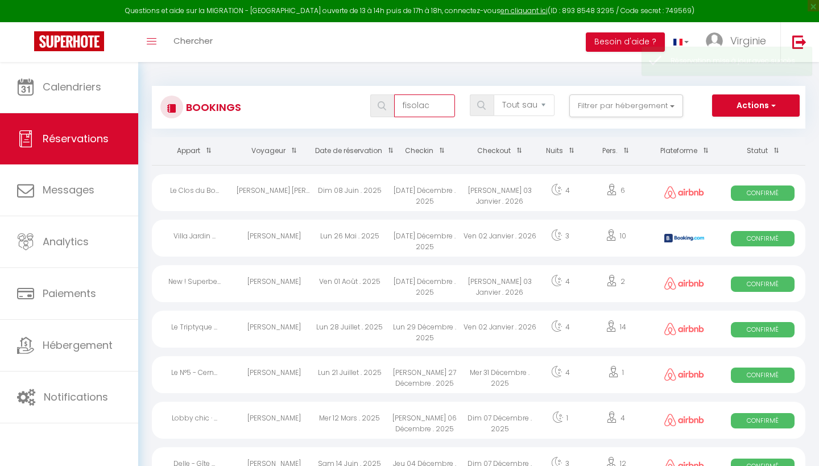
type input "fisolac"
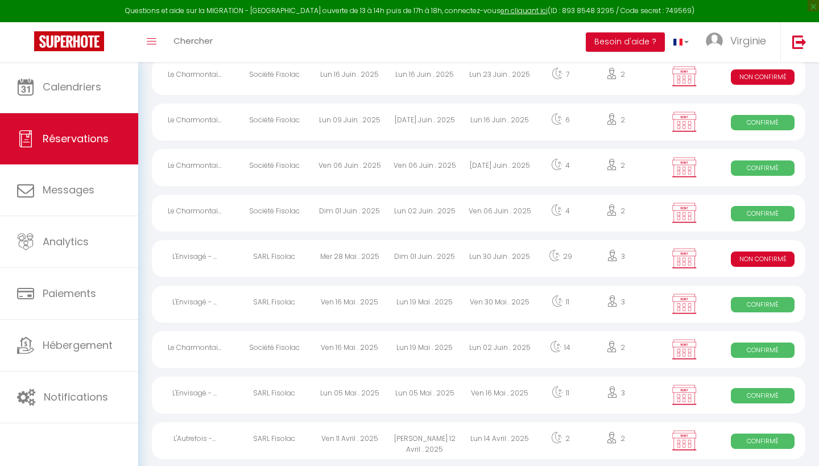
scroll to position [159, 0]
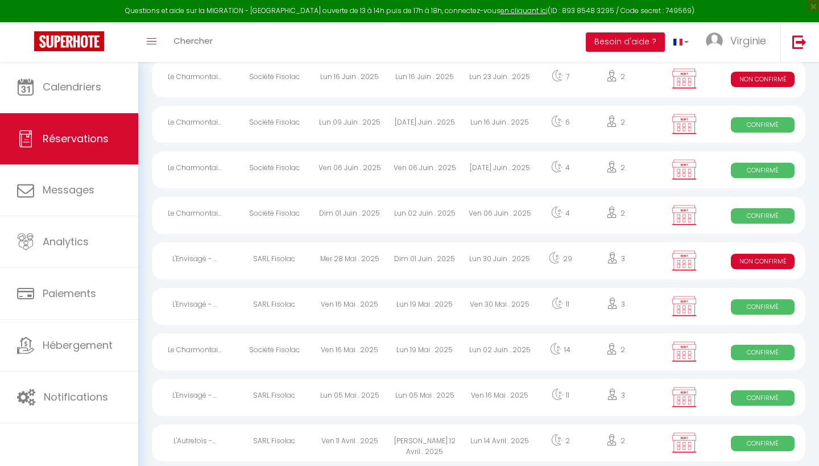
click at [435, 259] on div "Dim 01 Juin . 2025" at bounding box center [424, 260] width 75 height 37
select select "KO"
select select "0"
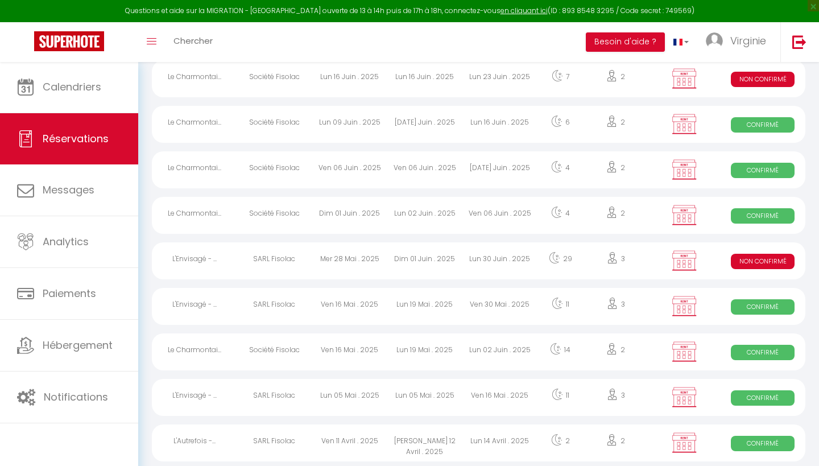
select select "1"
select select
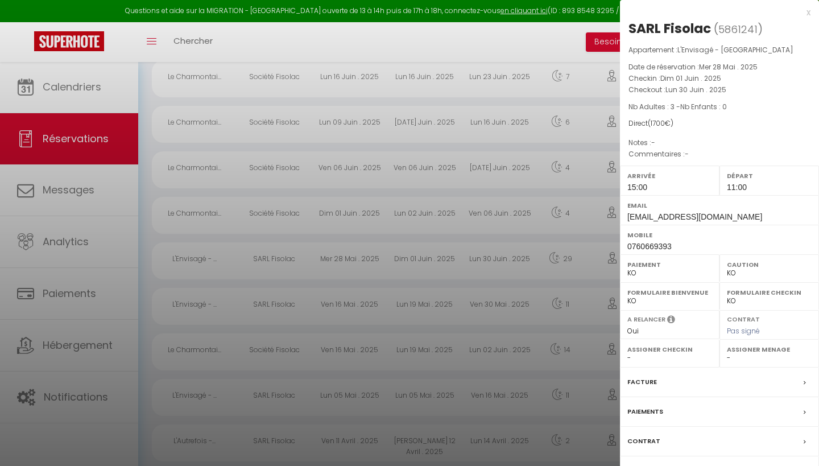
click at [645, 407] on label "Paiements" at bounding box center [646, 412] width 36 height 12
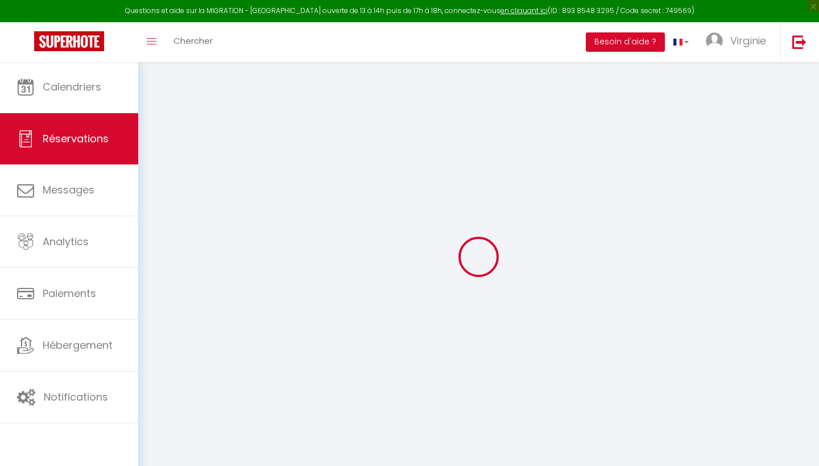
type input "SARL"
type input "Fisolac"
type input "[EMAIL_ADDRESS][DOMAIN_NAME]"
type input "[PERSON_NAME][EMAIL_ADDRESS][DOMAIN_NAME]"
type input "0760669393"
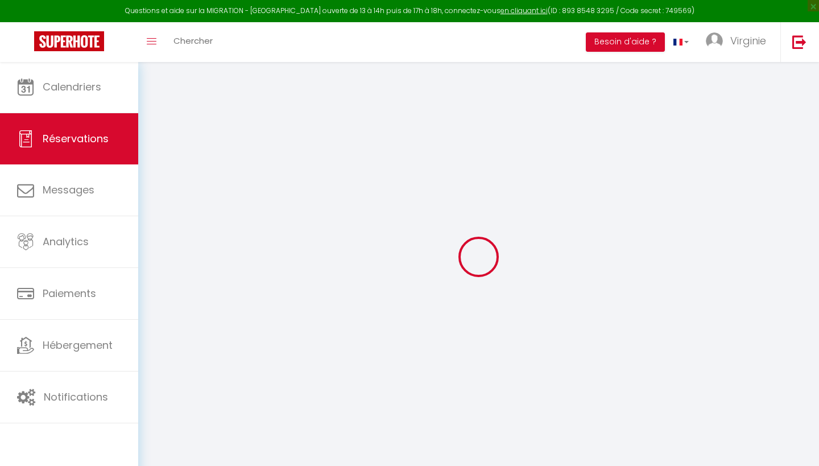
select select "FR"
select select "59459"
select select "2"
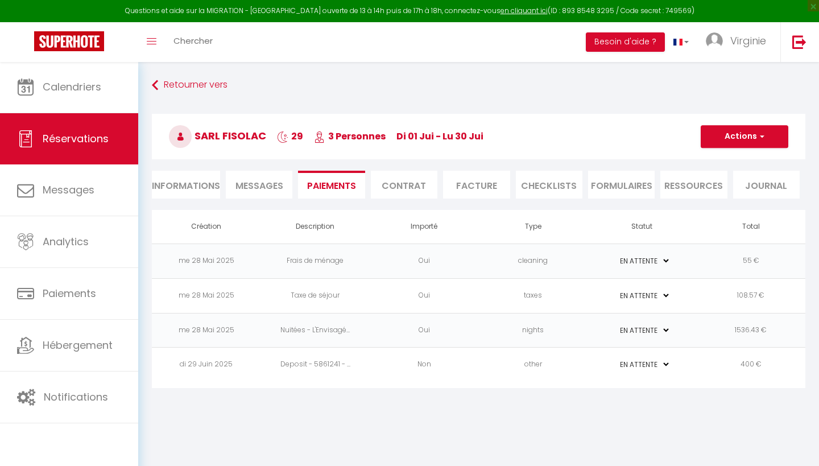
click at [199, 184] on li "Informations" at bounding box center [186, 185] width 68 height 28
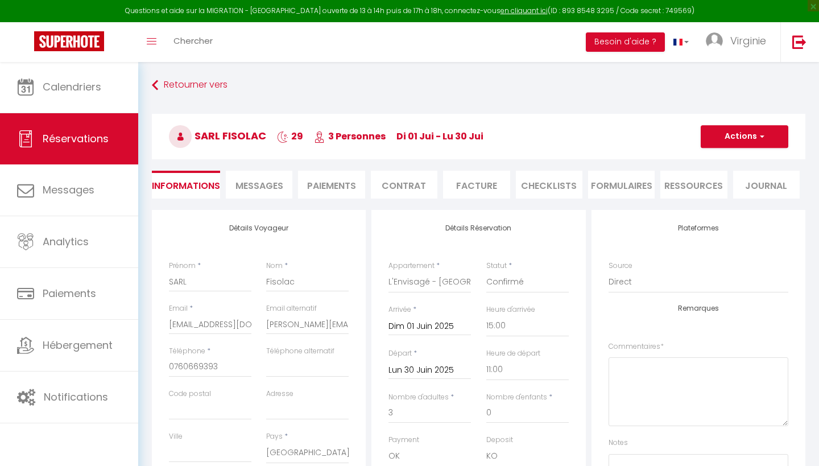
click at [741, 139] on button "Actions" at bounding box center [745, 136] width 88 height 23
click at [719, 165] on link "Enregistrer" at bounding box center [733, 161] width 90 height 15
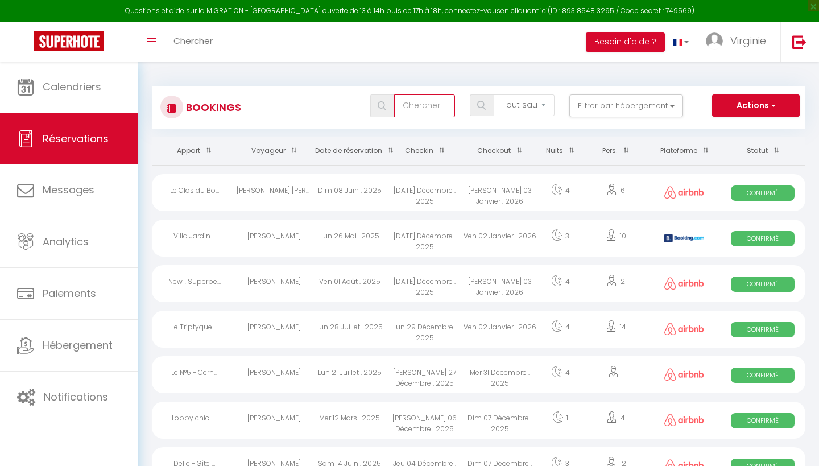
click at [415, 106] on input "text" at bounding box center [424, 105] width 61 height 23
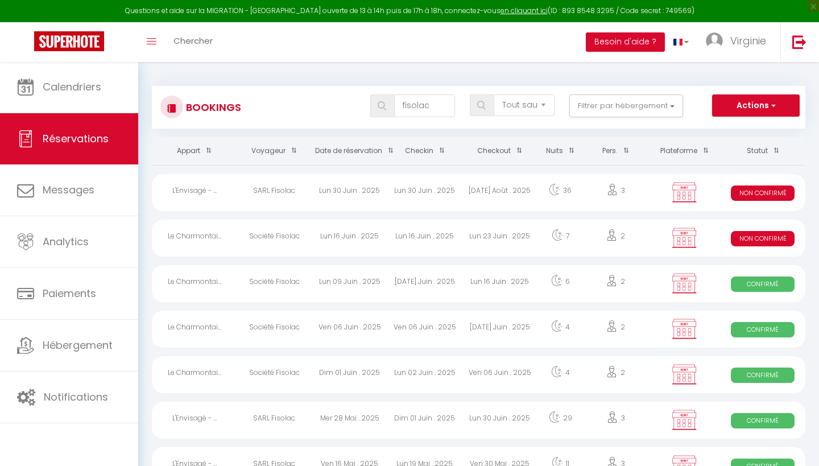
click at [509, 238] on div "Lun 23 Juin . 2025" at bounding box center [500, 238] width 75 height 37
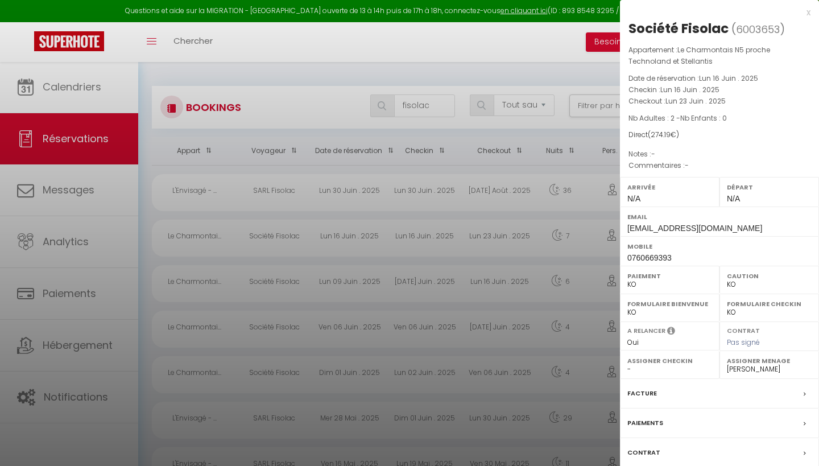
click at [645, 417] on label "Paiements" at bounding box center [646, 423] width 36 height 12
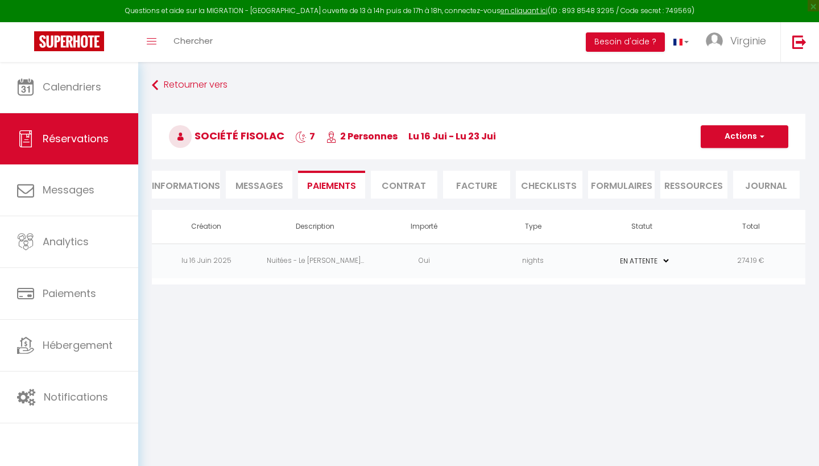
click at [205, 180] on li "Informations" at bounding box center [186, 185] width 68 height 28
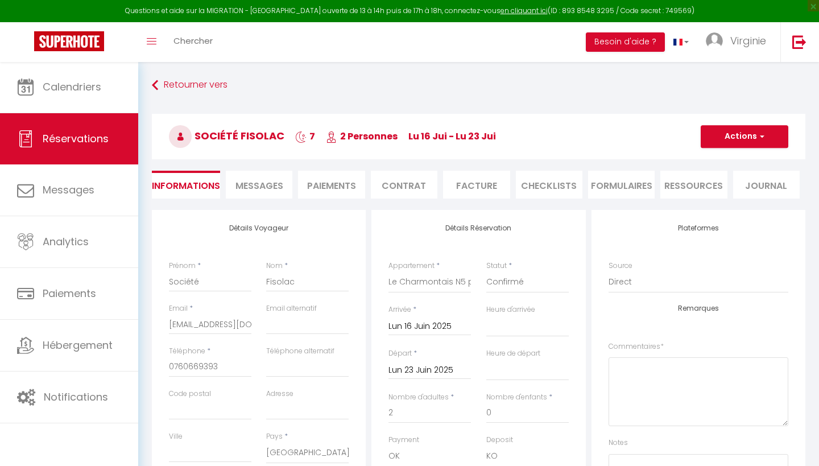
click at [734, 135] on button "Actions" at bounding box center [745, 136] width 88 height 23
click at [723, 161] on link "Enregistrer" at bounding box center [733, 161] width 90 height 15
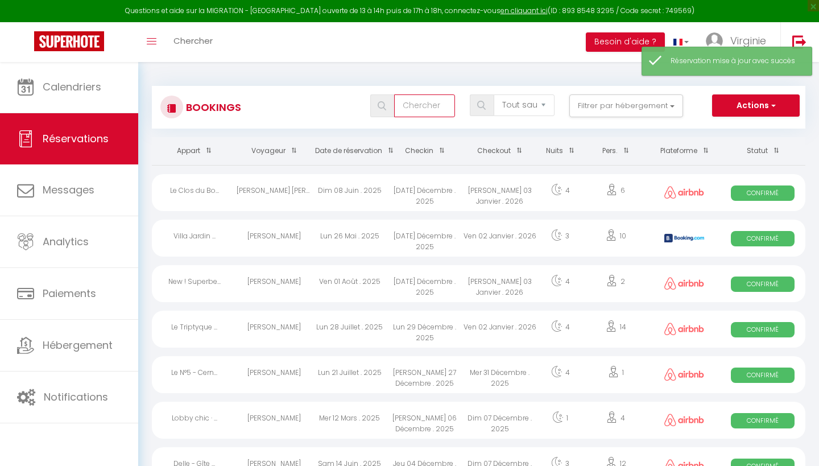
click at [436, 108] on input "text" at bounding box center [424, 105] width 61 height 23
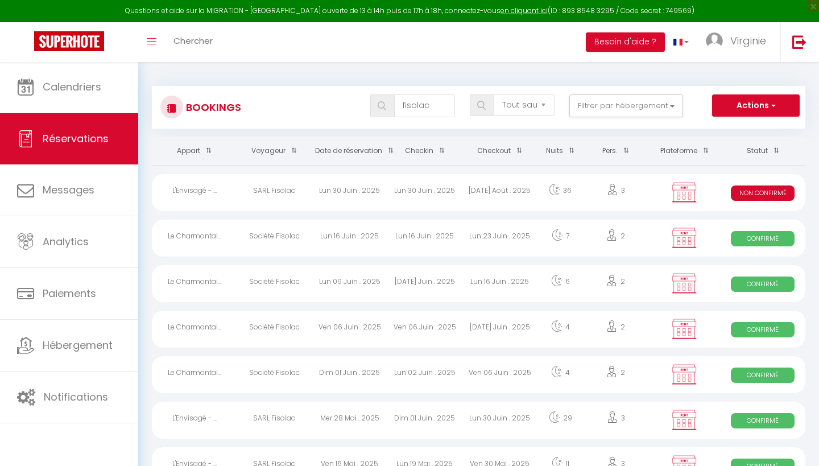
click at [430, 188] on div "Lun 30 Juin . 2025" at bounding box center [424, 192] width 75 height 37
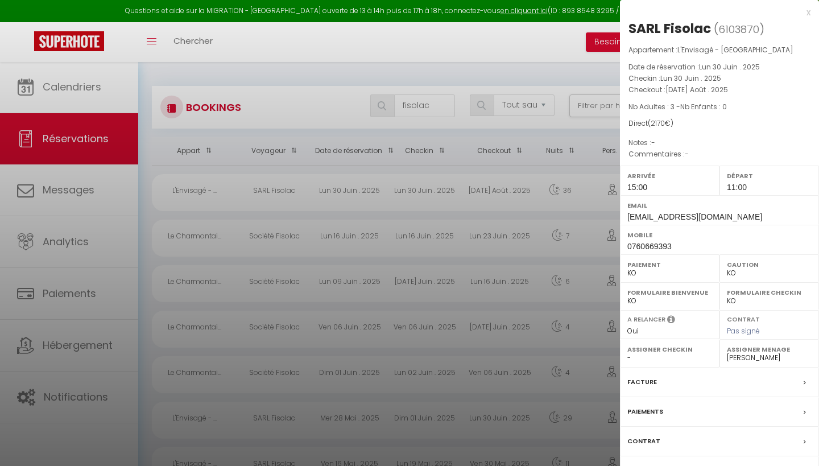
click at [645, 410] on label "Paiements" at bounding box center [646, 412] width 36 height 12
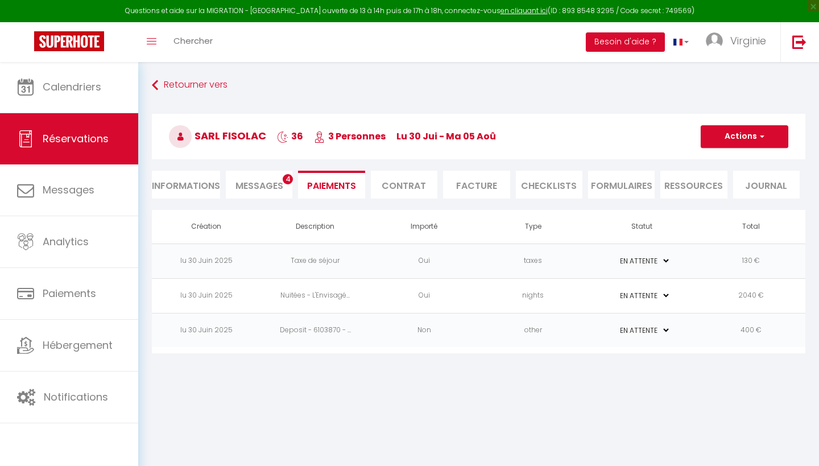
click at [201, 182] on li "Informations" at bounding box center [186, 185] width 68 height 28
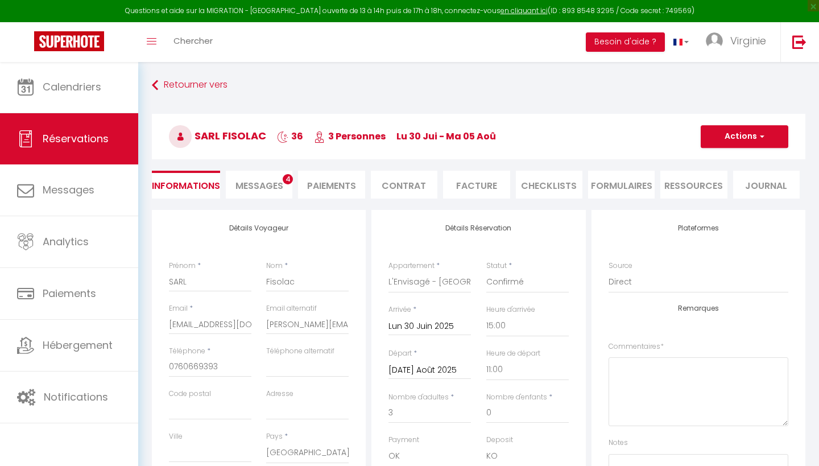
click at [736, 139] on button "Actions" at bounding box center [745, 136] width 88 height 23
click at [716, 163] on link "Enregistrer" at bounding box center [733, 161] width 90 height 15
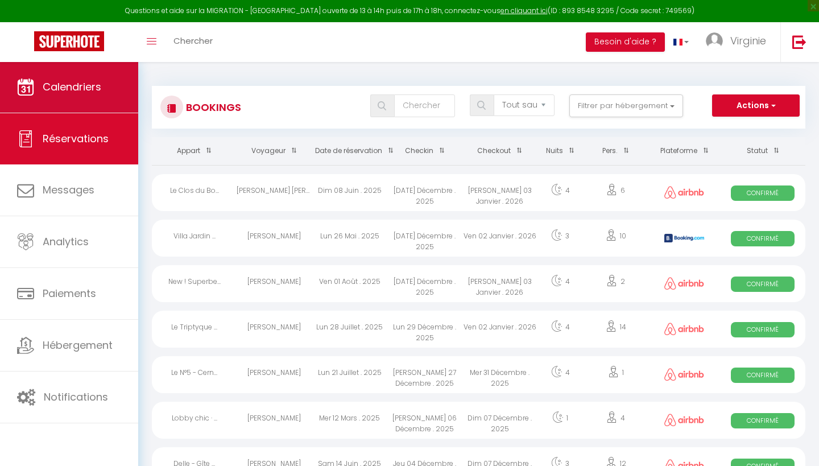
click at [53, 105] on link "Calendriers" at bounding box center [69, 86] width 138 height 51
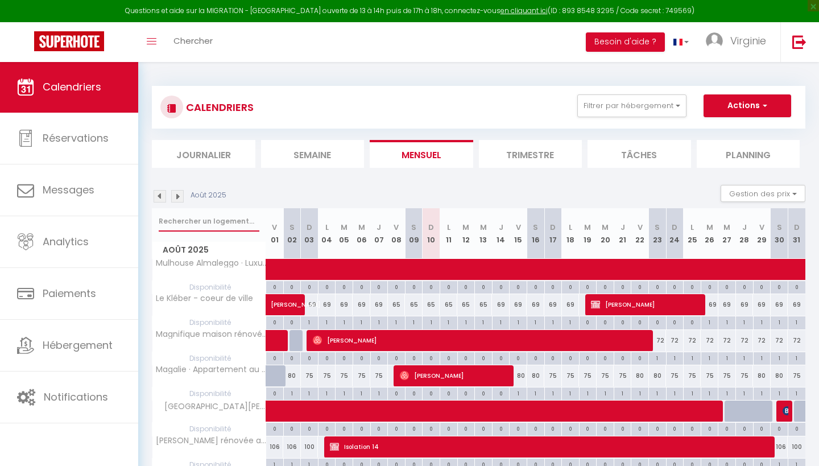
click at [213, 220] on input "text" at bounding box center [209, 221] width 101 height 20
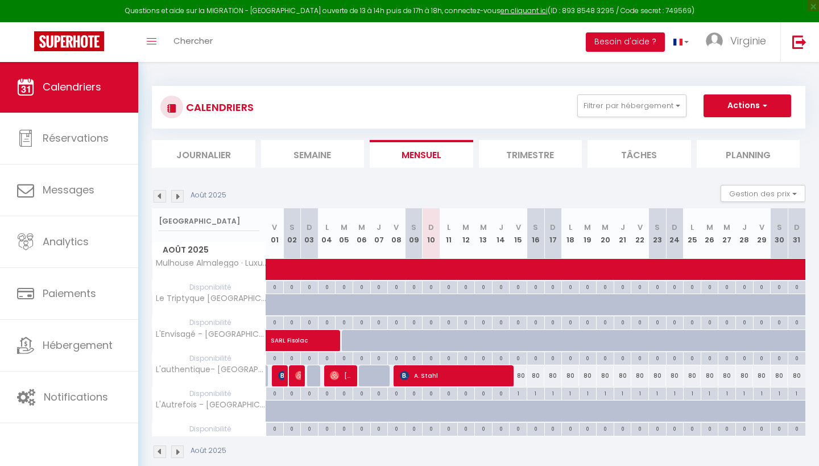
click at [159, 196] on img at bounding box center [160, 196] width 13 height 13
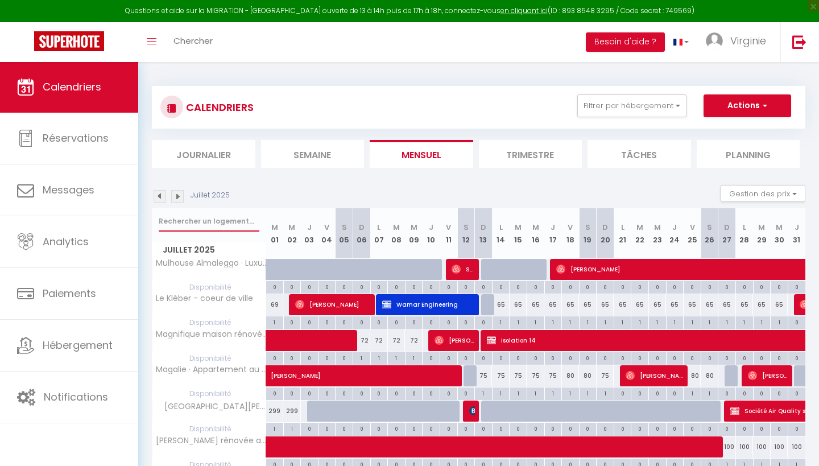
click at [230, 221] on input "text" at bounding box center [209, 221] width 101 height 20
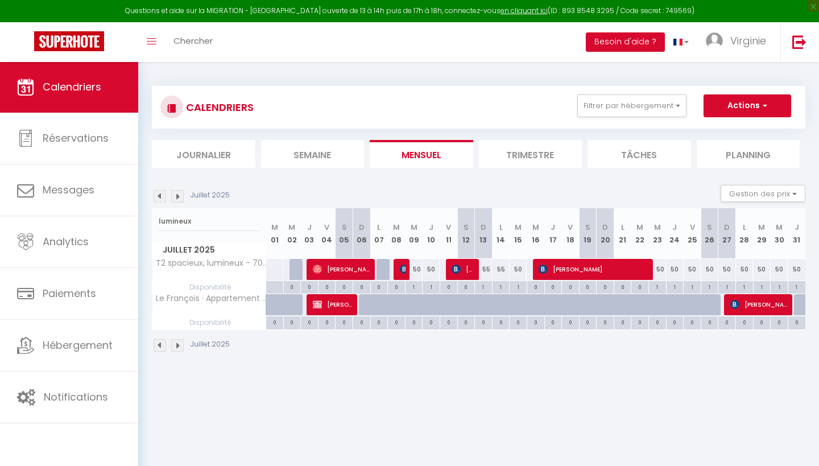
click at [332, 306] on span "[PERSON_NAME]" at bounding box center [333, 305] width 41 height 22
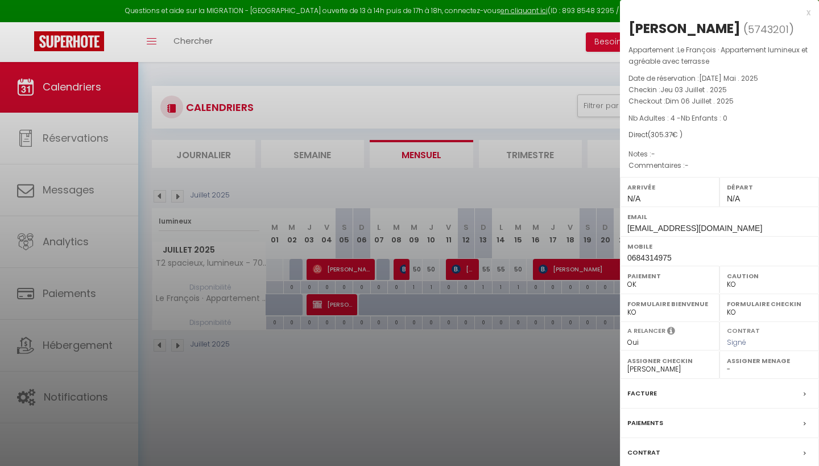
click at [808, 13] on div "x" at bounding box center [715, 13] width 191 height 14
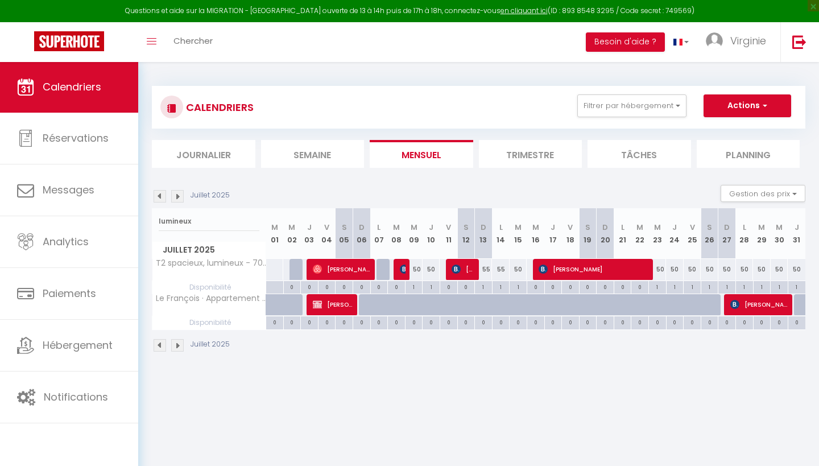
click at [765, 306] on span "[PERSON_NAME]" at bounding box center [759, 305] width 59 height 22
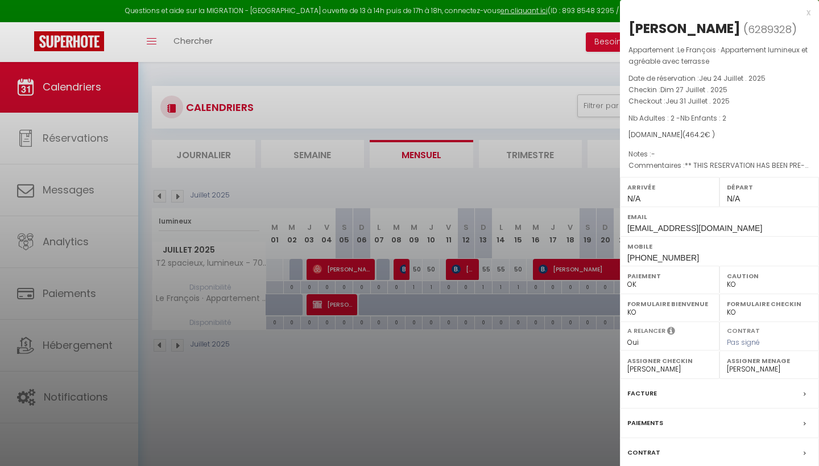
click at [651, 429] on label "Paiements" at bounding box center [646, 423] width 36 height 12
